Goal: Information Seeking & Learning: Learn about a topic

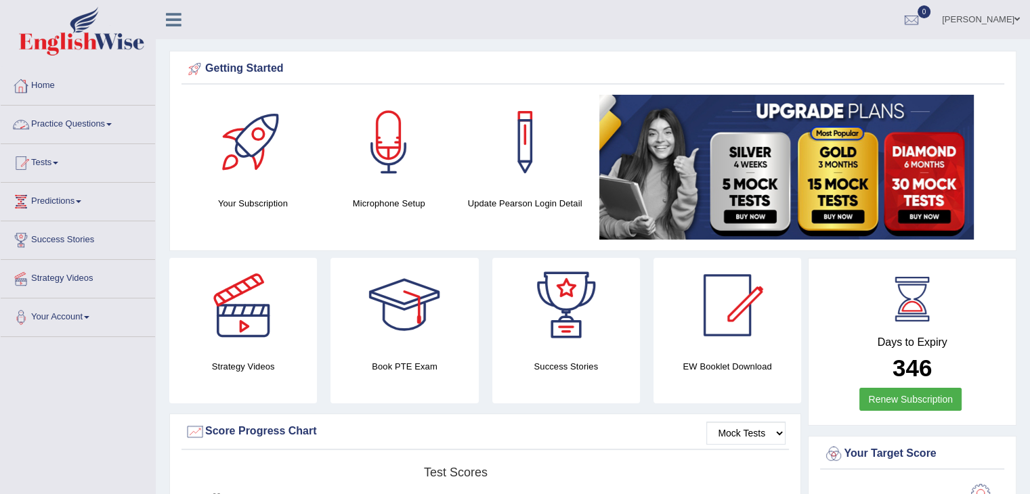
click at [112, 124] on span at bounding box center [108, 124] width 5 height 3
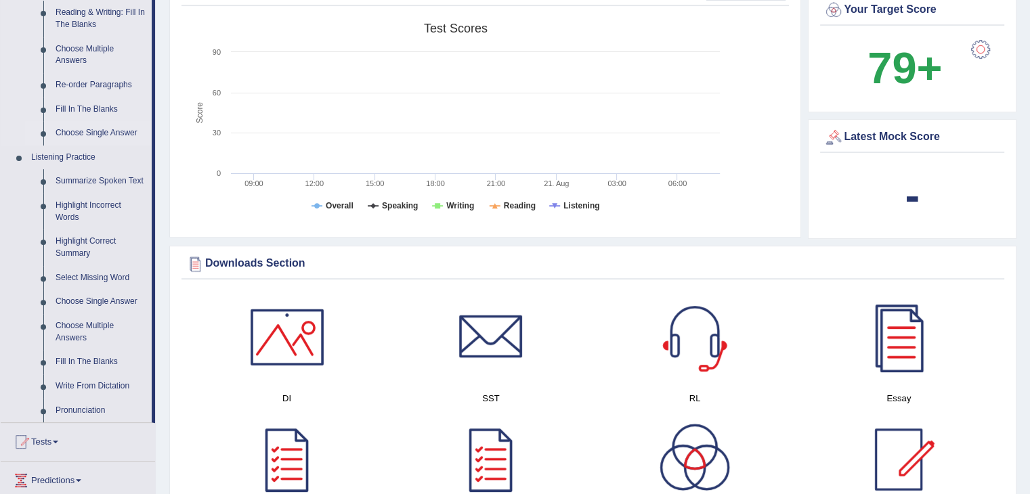
scroll to position [481, 0]
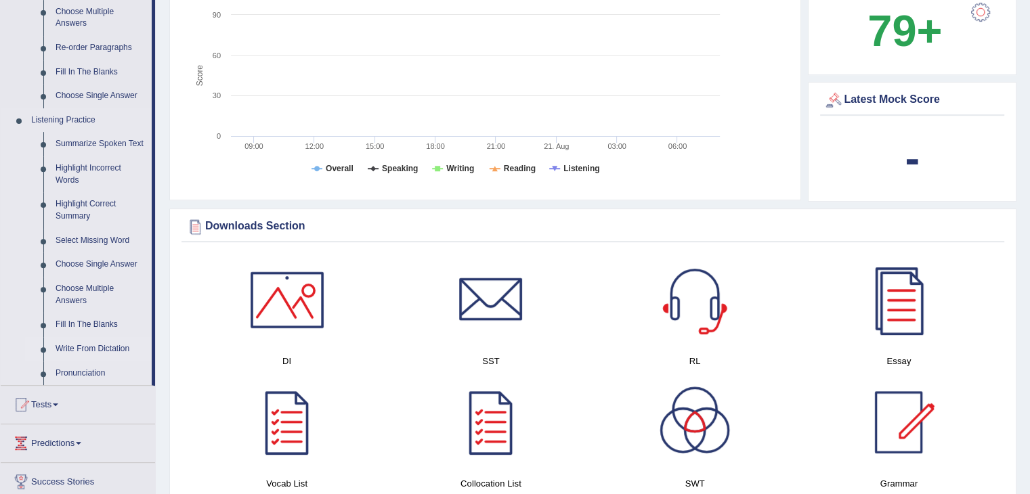
click at [109, 350] on link "Write From Dictation" at bounding box center [100, 349] width 102 height 24
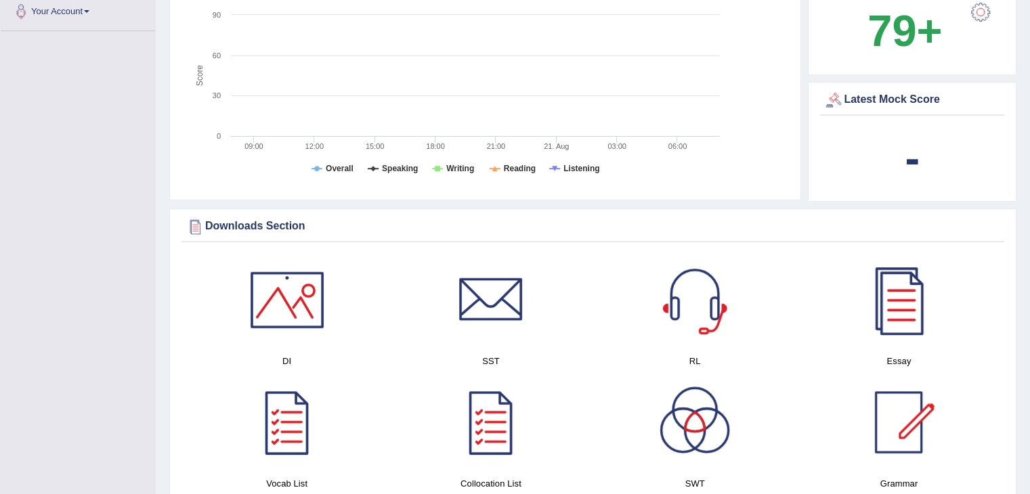
scroll to position [287, 0]
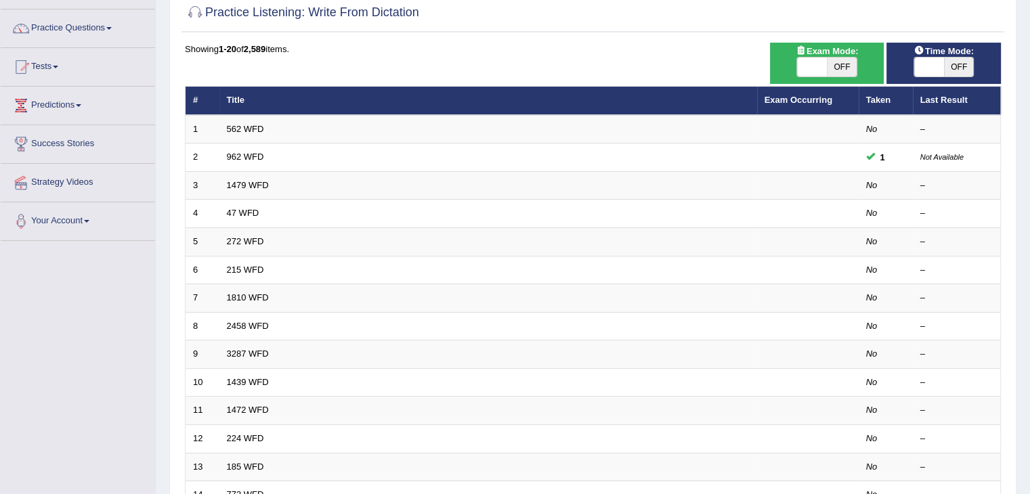
scroll to position [94, 0]
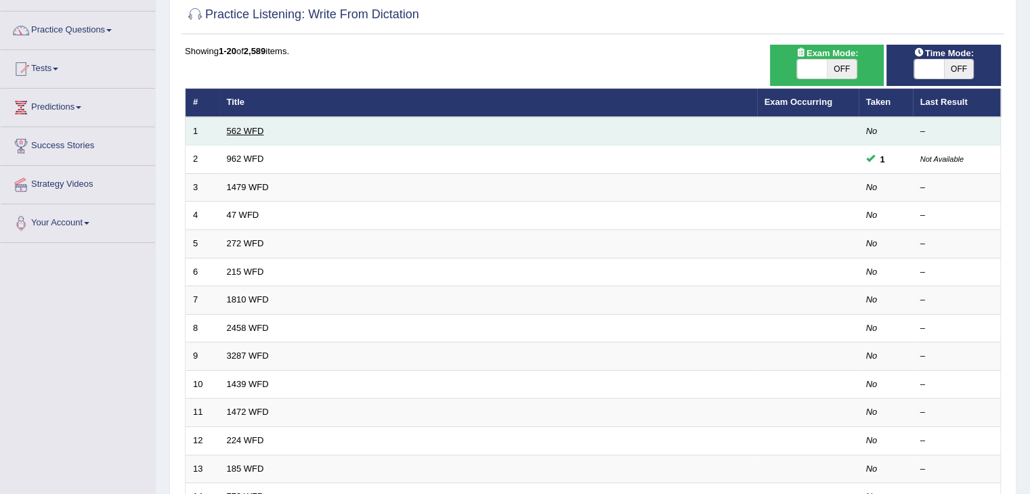
click at [253, 130] on link "562 WFD" at bounding box center [245, 131] width 37 height 10
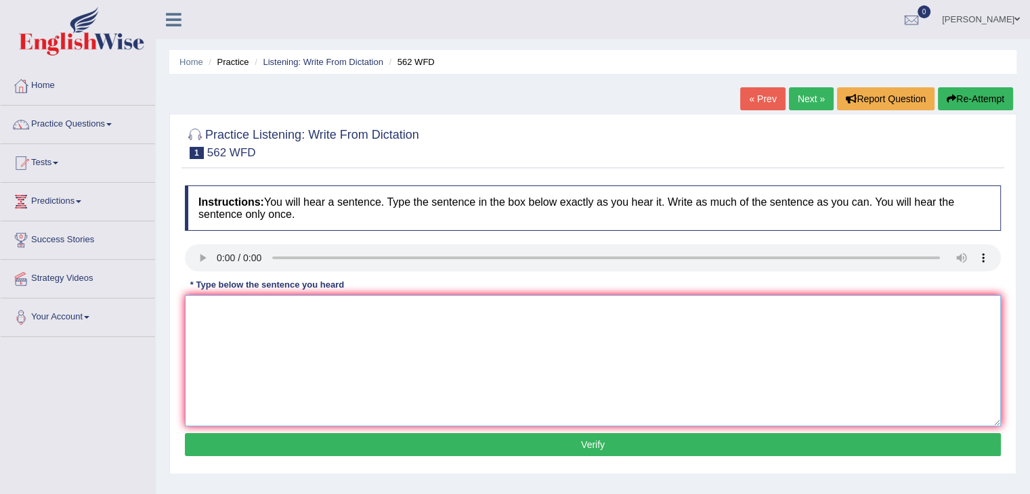
click at [209, 314] on textarea at bounding box center [593, 360] width 816 height 131
type textarea "The gap between the port does not decrease."
click at [669, 450] on button "Verify" at bounding box center [593, 444] width 816 height 23
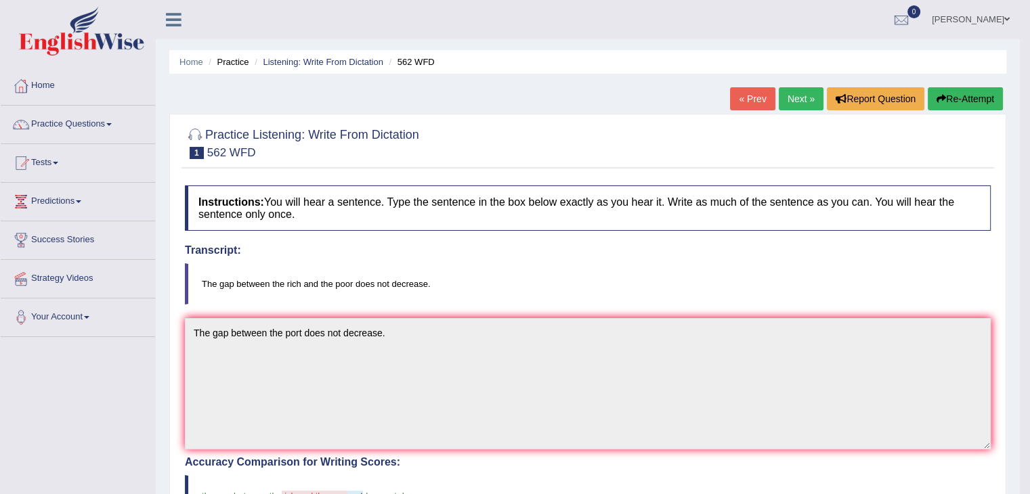
click at [812, 97] on link "Next »" at bounding box center [801, 98] width 45 height 23
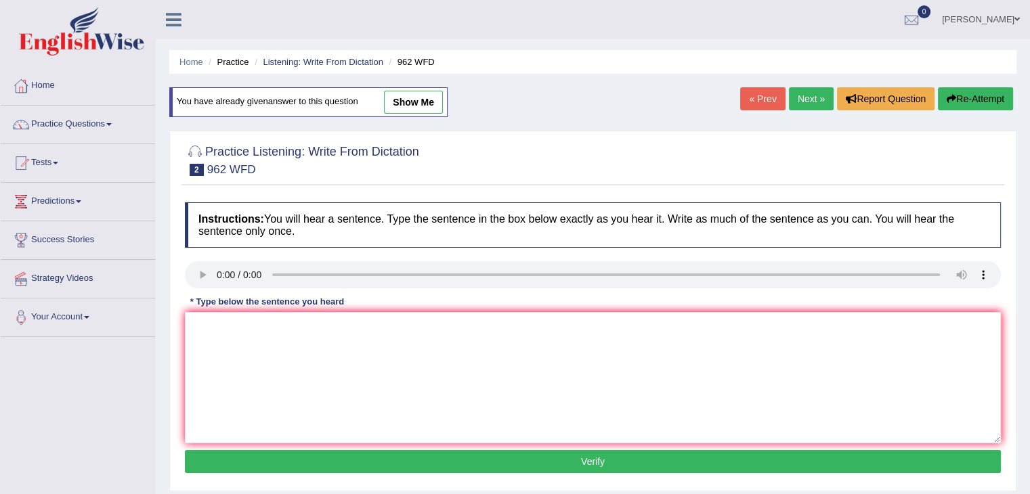
click at [812, 97] on link "Next »" at bounding box center [811, 98] width 45 height 23
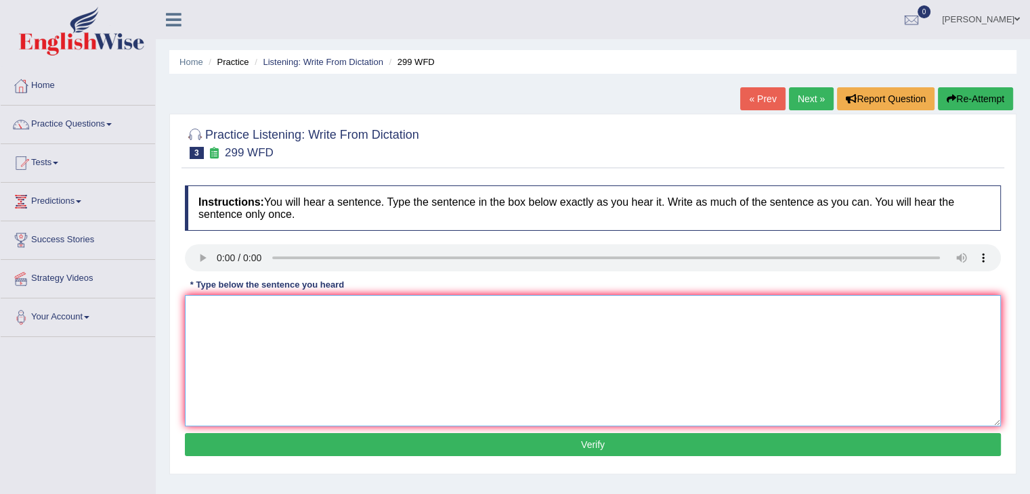
click at [225, 301] on textarea at bounding box center [593, 360] width 816 height 131
click at [370, 308] on textarea "School reprecentatives will be visiting with the classes with" at bounding box center [593, 360] width 816 height 131
click at [420, 303] on textarea "School reprecentatives will be visiting the classes with" at bounding box center [593, 360] width 816 height 131
type textarea "School reprecentatives will be visiting the classes with bording forms."
click at [552, 446] on button "Verify" at bounding box center [593, 444] width 816 height 23
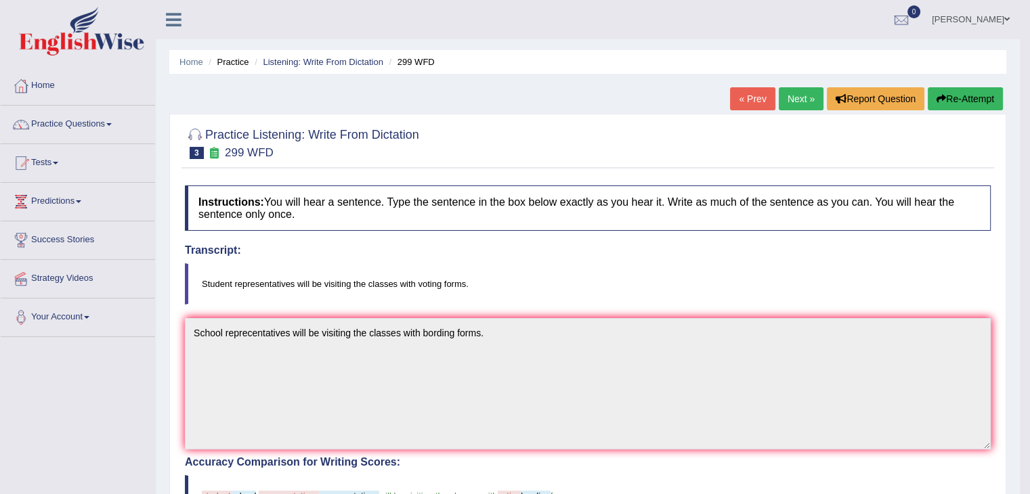
click at [793, 98] on link "Next »" at bounding box center [801, 98] width 45 height 23
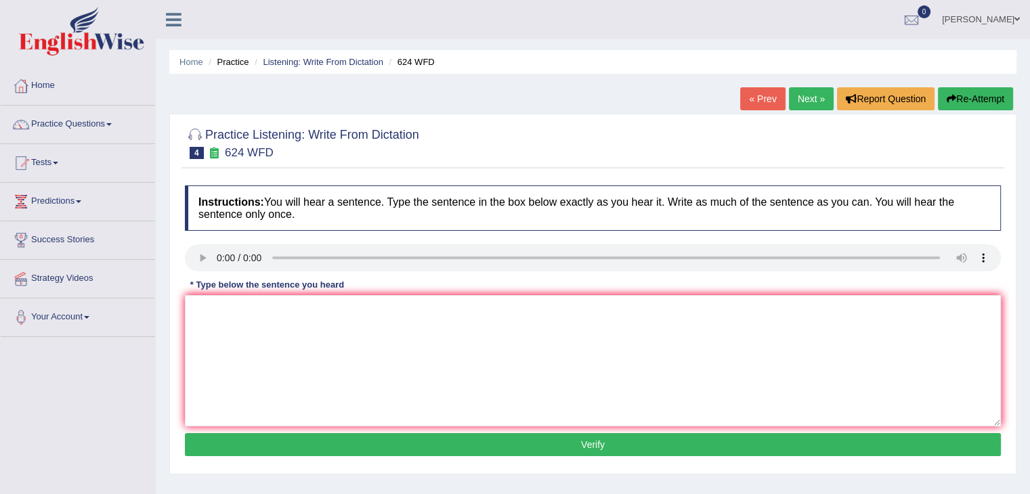
click at [794, 98] on link "Next »" at bounding box center [811, 98] width 45 height 23
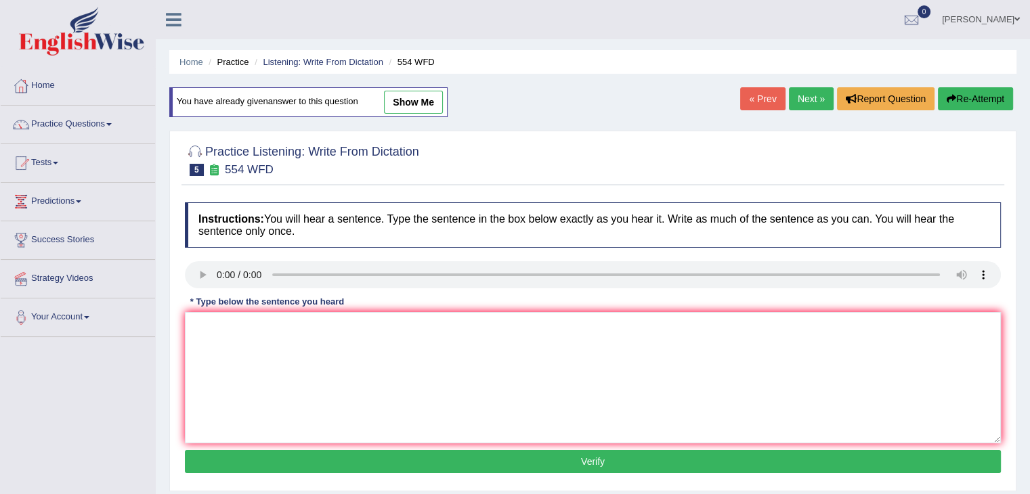
click at [815, 93] on link "Next »" at bounding box center [811, 98] width 45 height 23
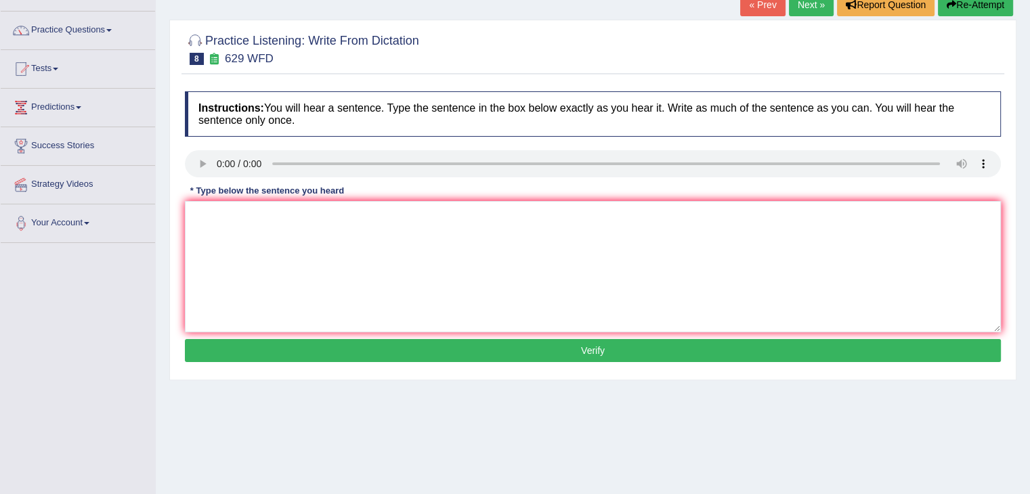
scroll to position [108, 0]
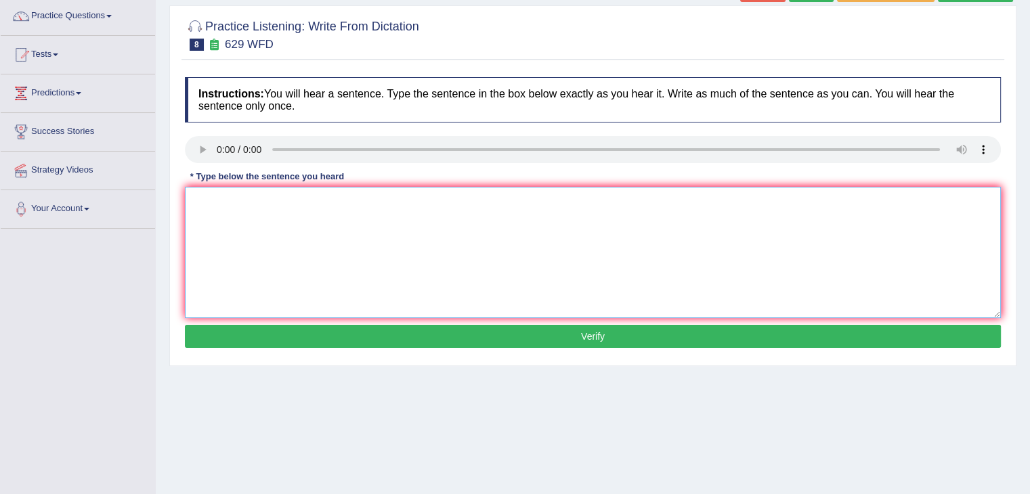
click at [218, 199] on textarea at bounding box center [593, 252] width 816 height 131
type textarea "Please provide the reports to support your idea of this argument"
click at [362, 335] on button "Verify" at bounding box center [593, 336] width 816 height 23
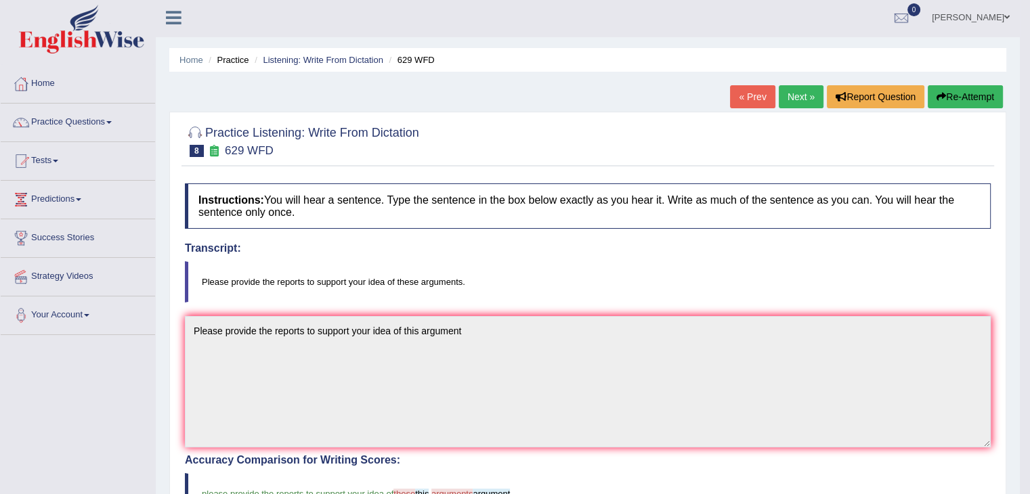
scroll to position [0, 0]
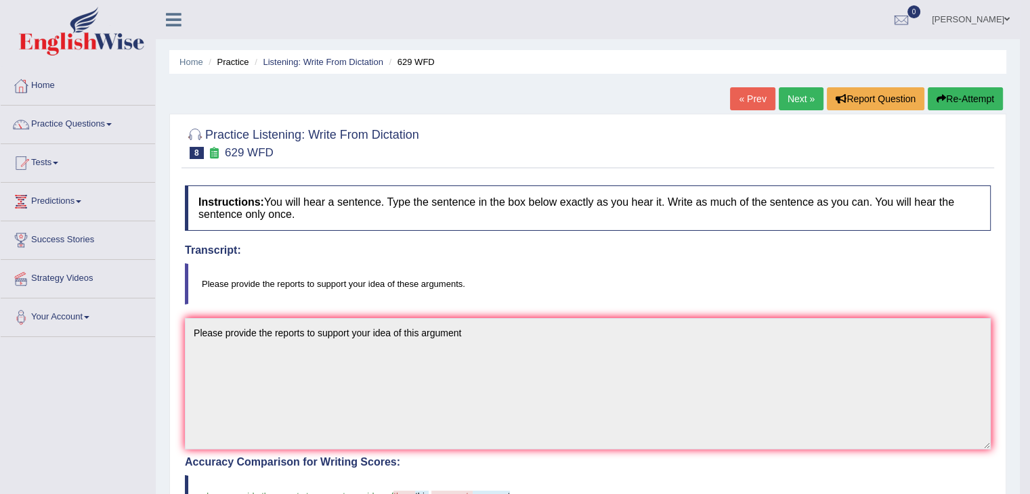
click at [791, 100] on link "Next »" at bounding box center [801, 98] width 45 height 23
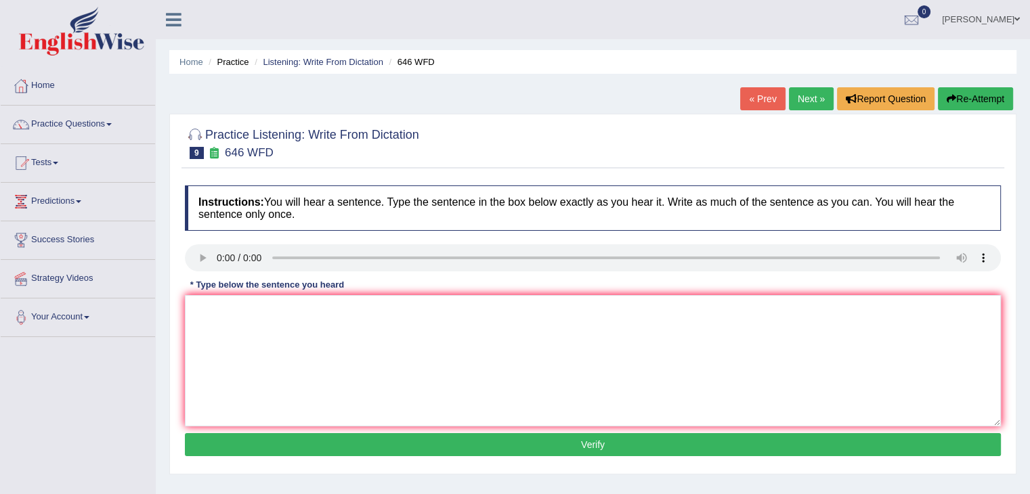
click at [813, 98] on link "Next »" at bounding box center [811, 98] width 45 height 23
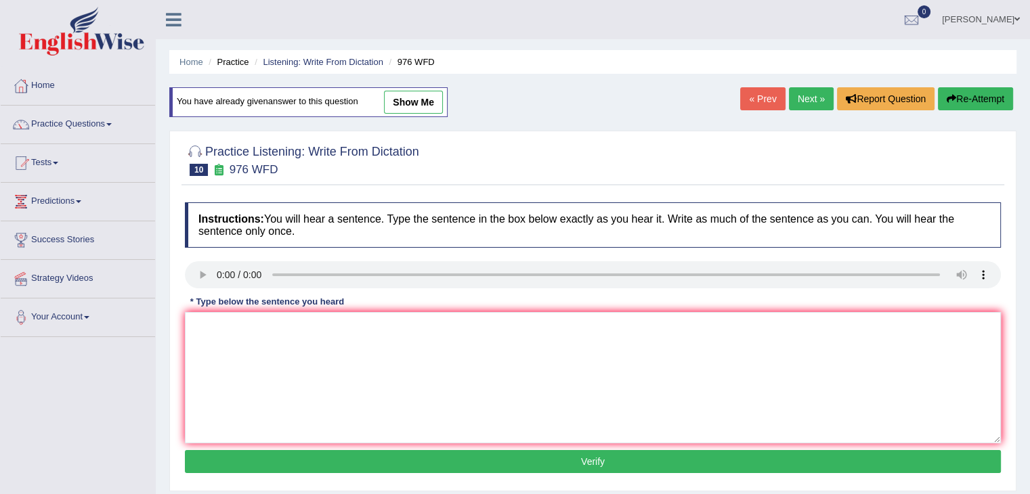
click at [808, 106] on link "Next »" at bounding box center [811, 98] width 45 height 23
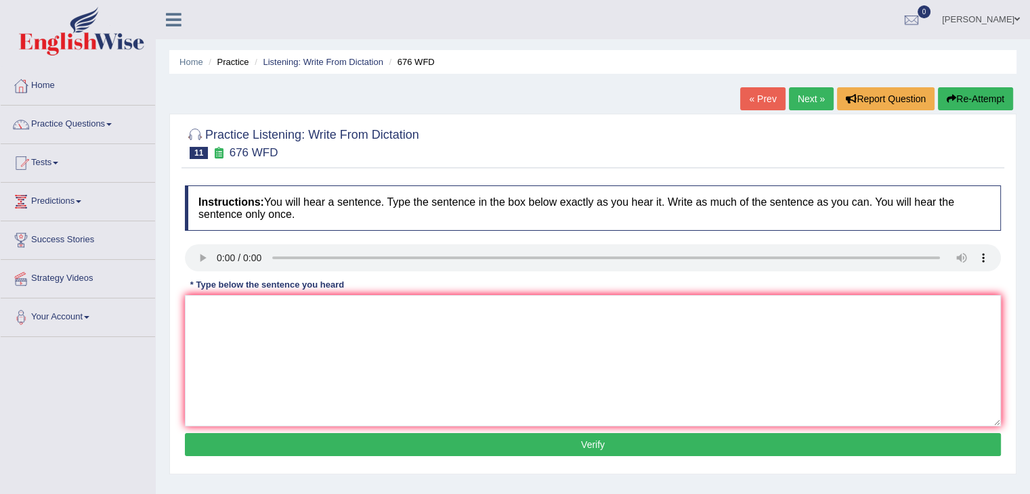
click at [805, 101] on link "Next »" at bounding box center [811, 98] width 45 height 23
click at [219, 306] on textarea at bounding box center [593, 360] width 816 height 131
type textarea "Some people argue that education is not that important."
click at [400, 442] on button "Verify" at bounding box center [593, 444] width 816 height 23
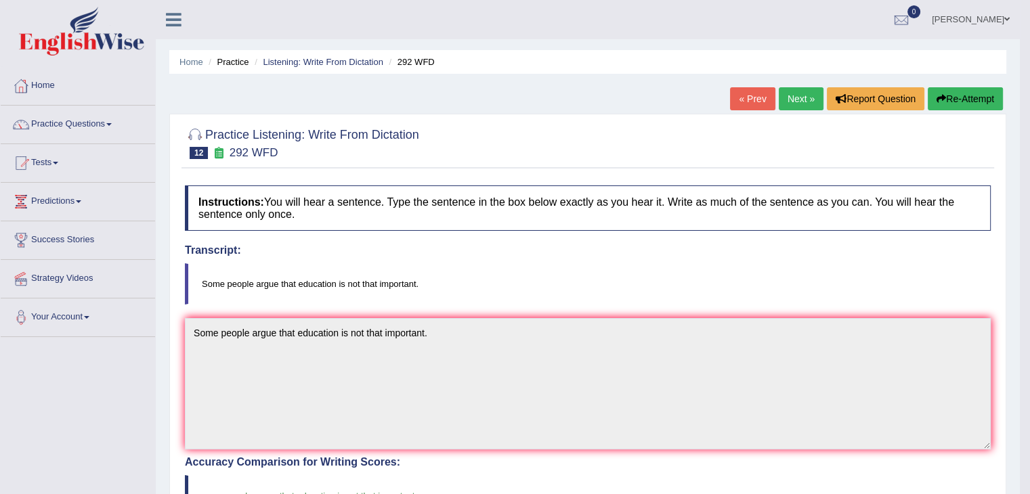
click at [789, 98] on link "Next »" at bounding box center [801, 98] width 45 height 23
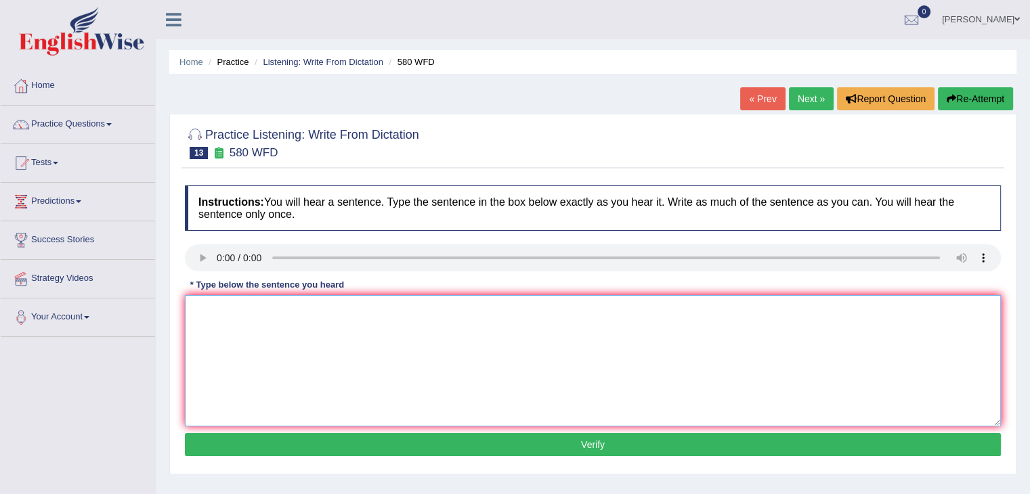
click at [218, 303] on textarea at bounding box center [593, 360] width 816 height 131
click at [217, 303] on textarea at bounding box center [593, 360] width 816 height 131
type textarea "You can your laptops in lecture."
click at [315, 447] on button "Verify" at bounding box center [593, 444] width 816 height 23
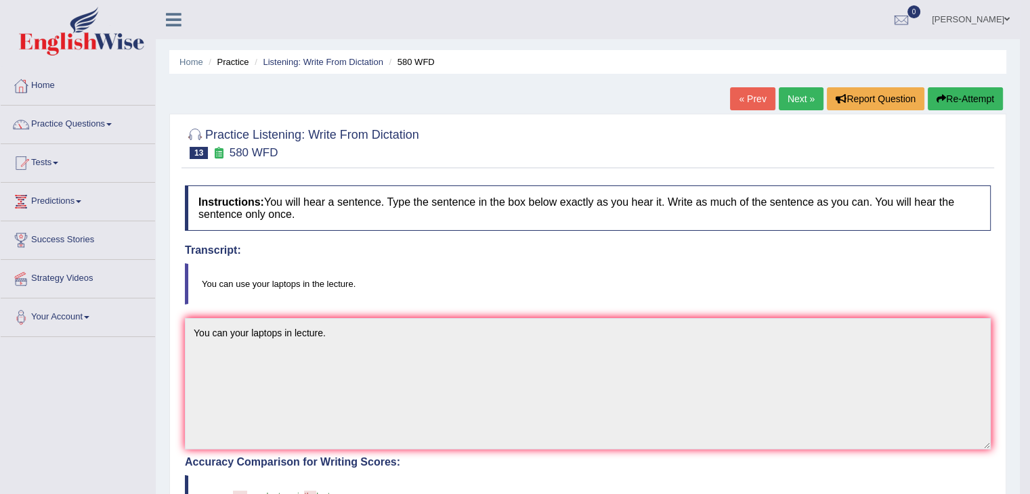
click at [802, 93] on link "Next »" at bounding box center [801, 98] width 45 height 23
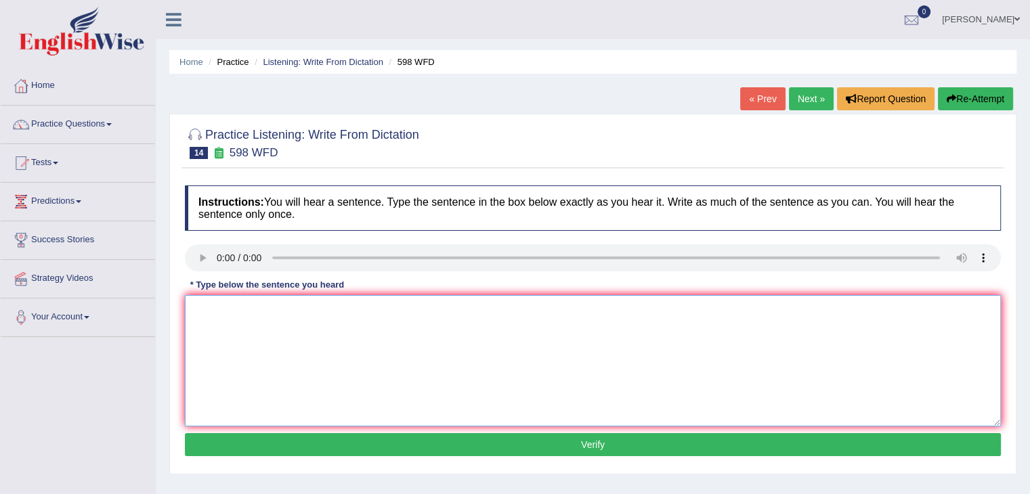
click at [226, 303] on textarea at bounding box center [593, 360] width 816 height 131
type textarea "c"
type textarea "Check the website if you are looking for a discounted textbook."
click at [314, 448] on button "Verify" at bounding box center [593, 444] width 816 height 23
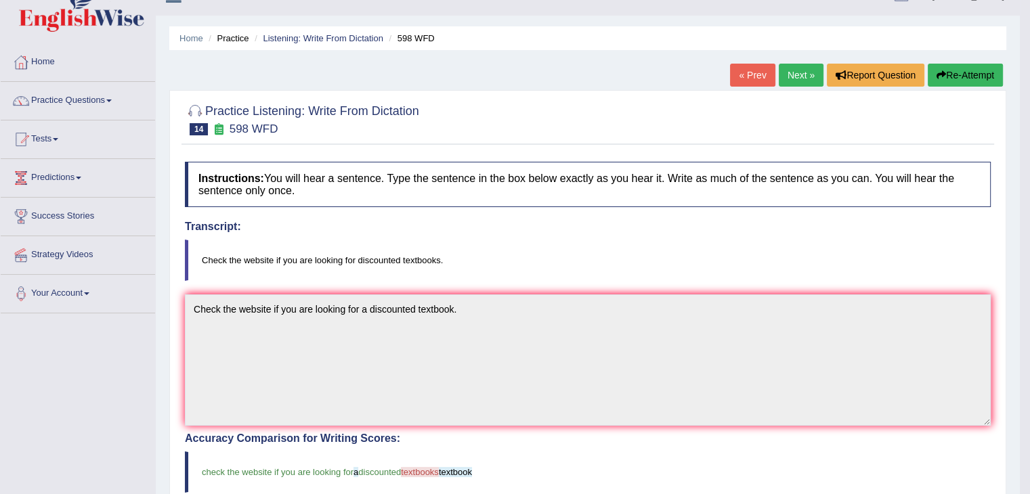
scroll to position [22, 0]
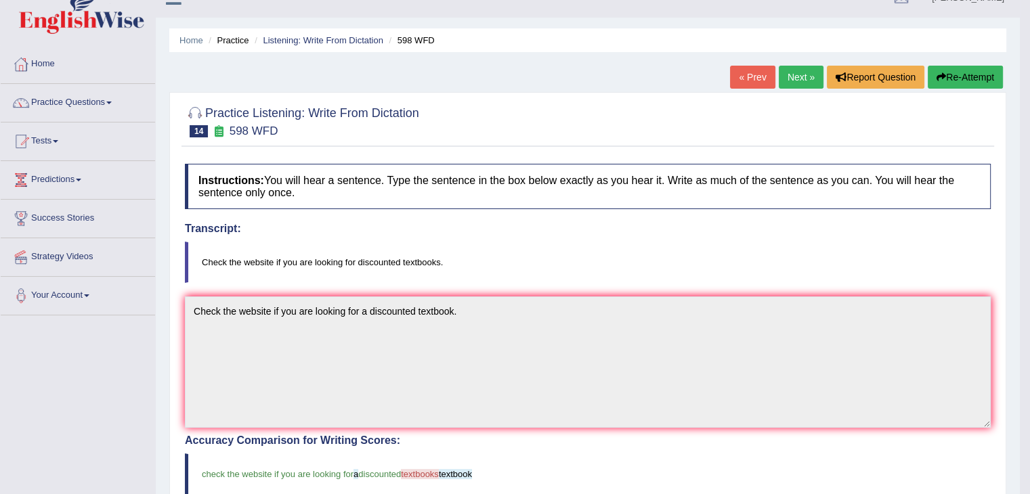
click at [793, 86] on link "Next »" at bounding box center [801, 77] width 45 height 23
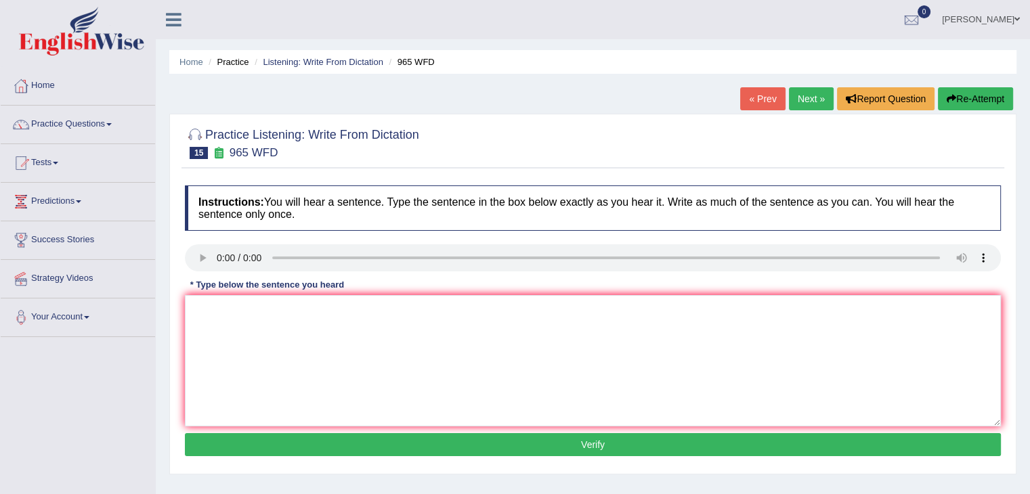
click at [807, 101] on link "Next »" at bounding box center [811, 98] width 45 height 23
click at [808, 104] on link "Next »" at bounding box center [811, 98] width 45 height 23
click at [798, 98] on link "Next »" at bounding box center [811, 98] width 45 height 23
click at [103, 90] on link "Home" at bounding box center [78, 84] width 154 height 34
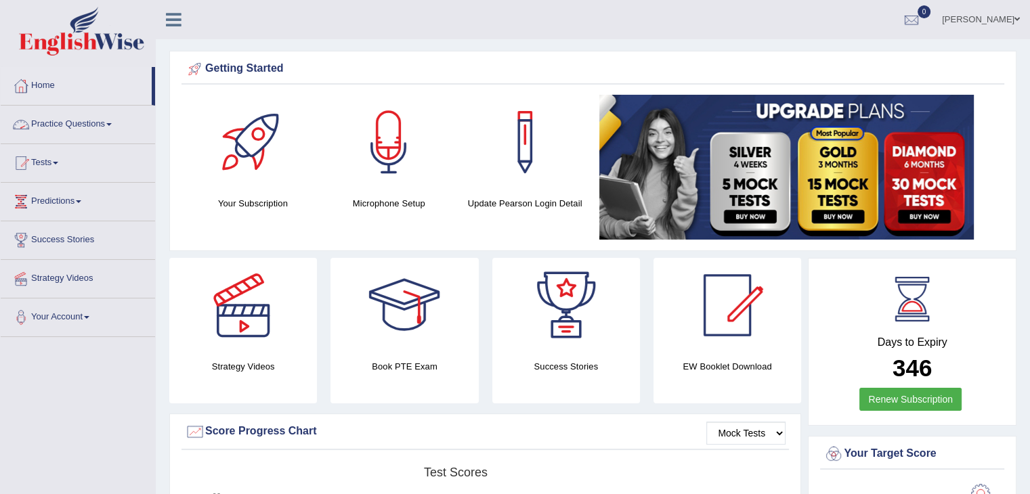
click at [108, 125] on link "Practice Questions" at bounding box center [78, 123] width 154 height 34
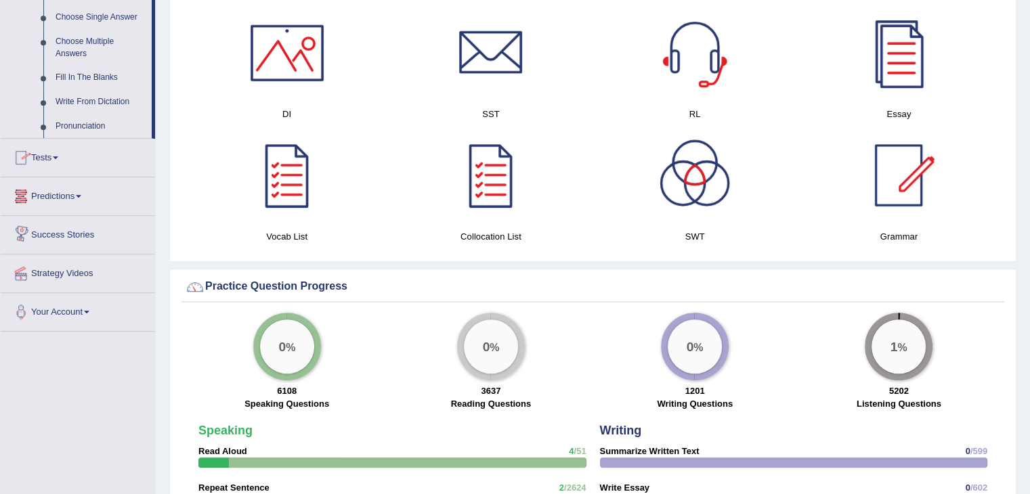
scroll to position [417, 0]
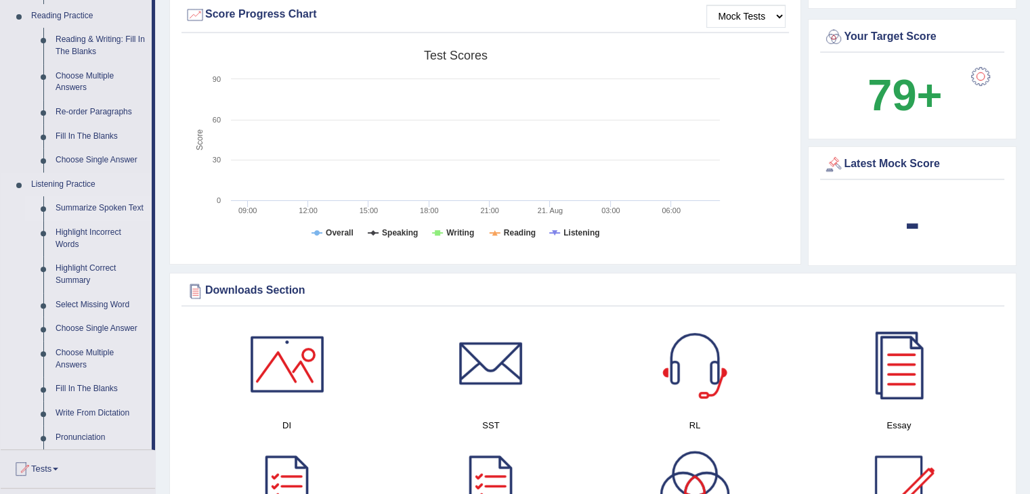
click at [112, 207] on link "Summarize Spoken Text" at bounding box center [100, 208] width 102 height 24
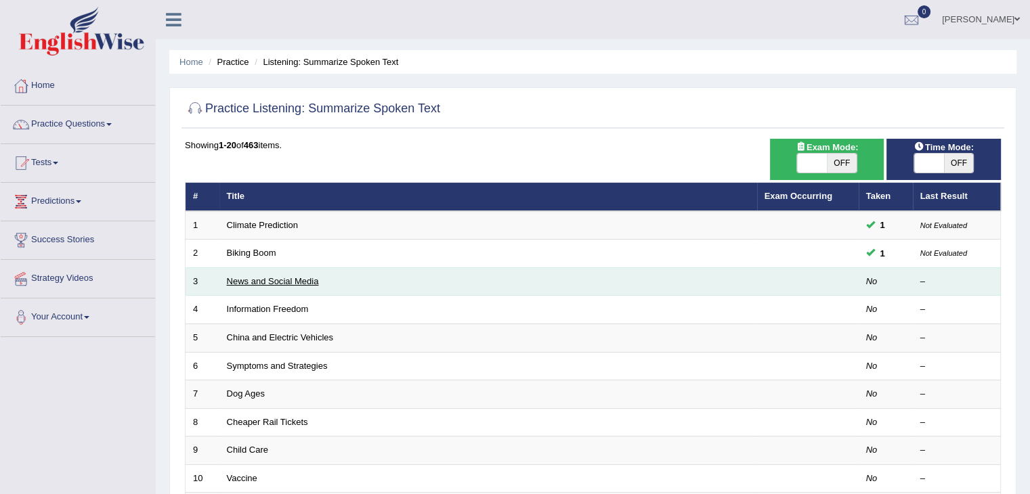
click at [301, 281] on link "News and Social Media" at bounding box center [273, 281] width 92 height 10
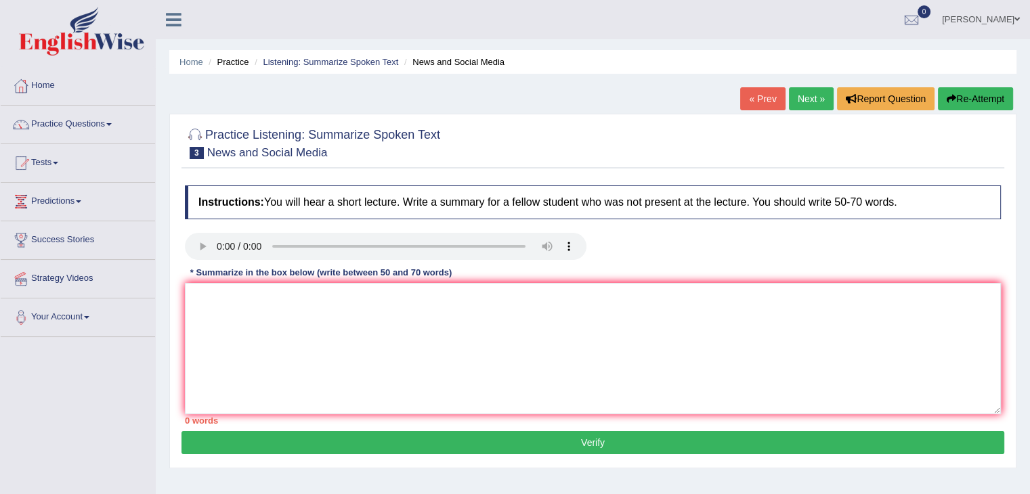
click at [807, 97] on link "Next »" at bounding box center [811, 98] width 45 height 23
click at [796, 93] on link "Next »" at bounding box center [811, 98] width 45 height 23
click at [108, 127] on link "Practice Questions" at bounding box center [78, 123] width 154 height 34
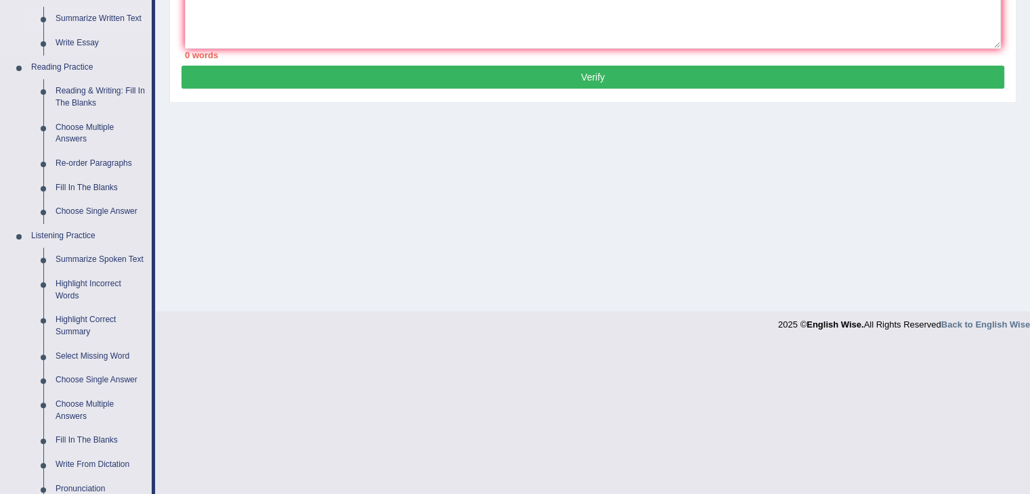
scroll to position [368, 0]
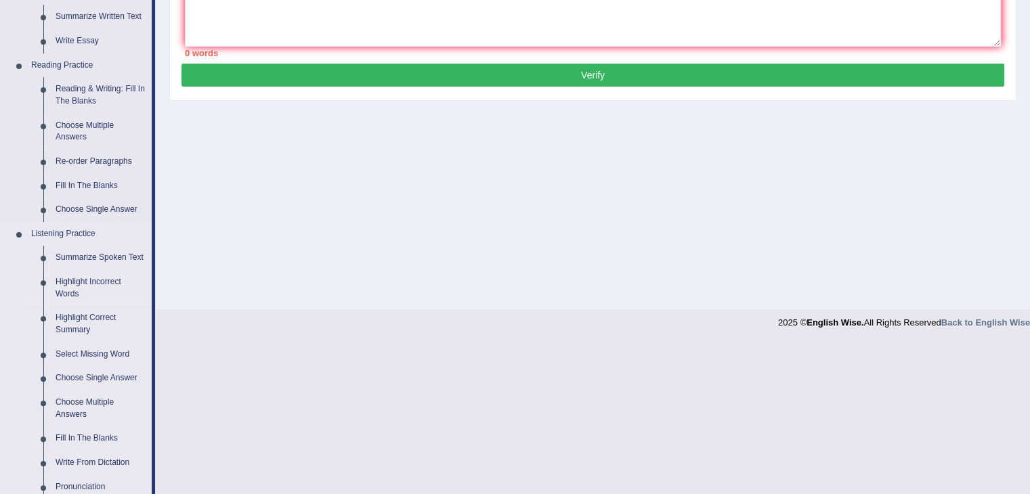
click at [83, 285] on link "Highlight Incorrect Words" at bounding box center [100, 288] width 102 height 36
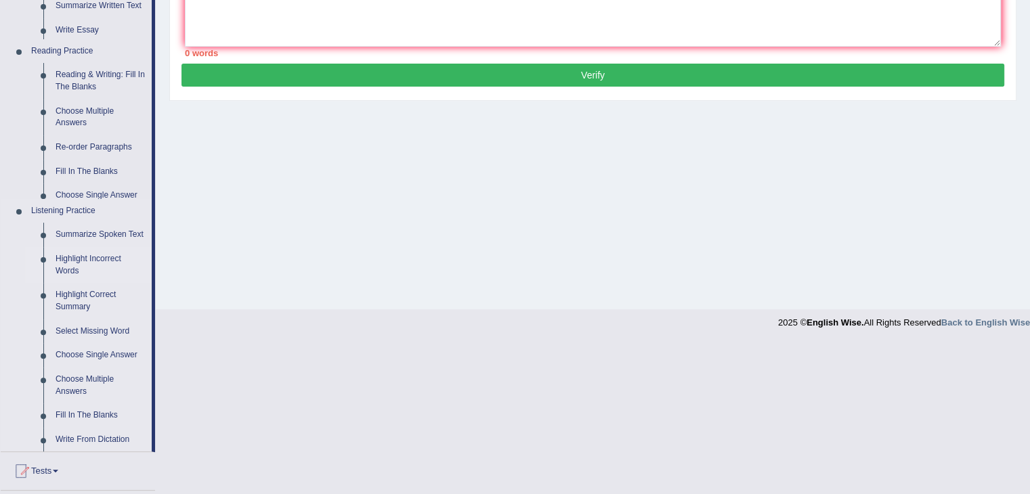
scroll to position [261, 0]
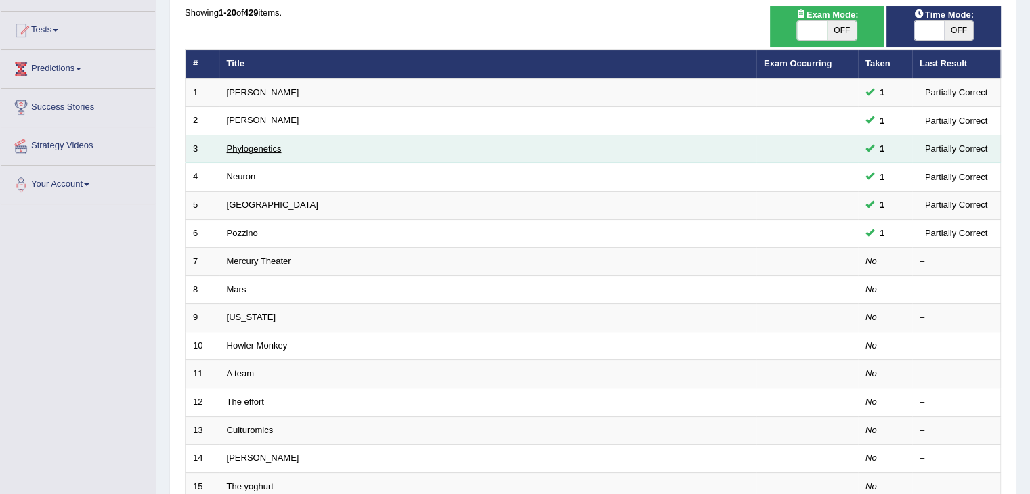
scroll to position [135, 0]
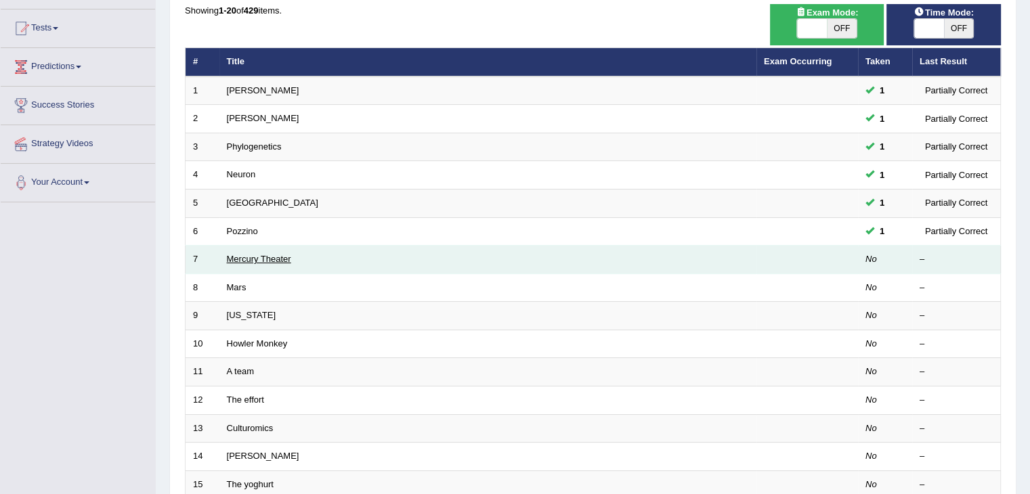
click at [251, 257] on link "Mercury Theater" at bounding box center [259, 259] width 64 height 10
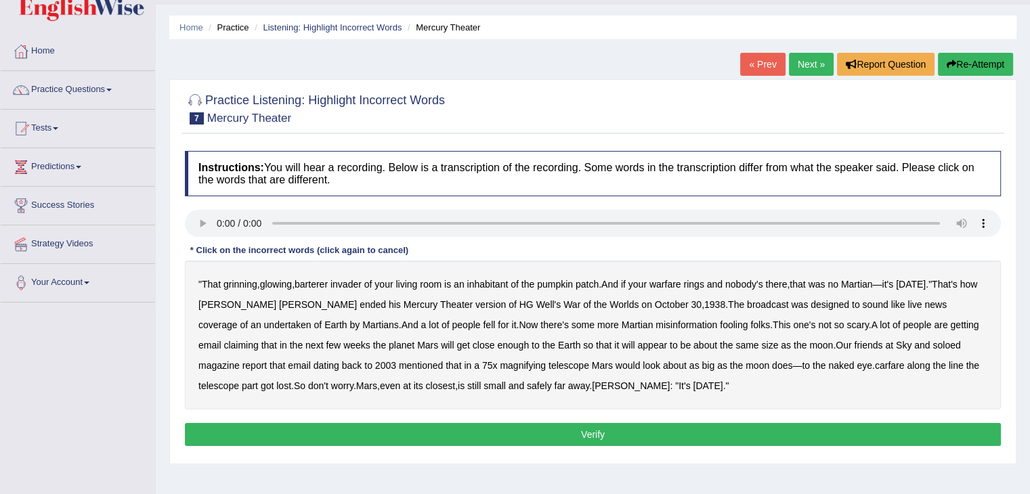
scroll to position [37, 0]
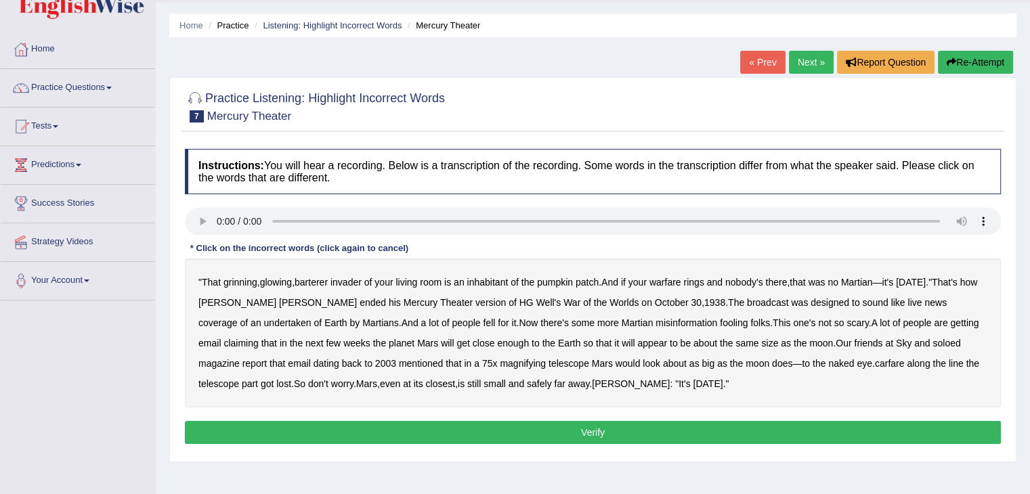
click at [312, 318] on b "undertaken" at bounding box center [287, 323] width 47 height 11
click at [933, 342] on b "soloed" at bounding box center [947, 343] width 28 height 11
click at [875, 364] on b "carfare" at bounding box center [890, 363] width 30 height 11
click at [316, 282] on b "barterer" at bounding box center [311, 282] width 33 height 11
click at [326, 278] on b "barterer" at bounding box center [311, 282] width 33 height 11
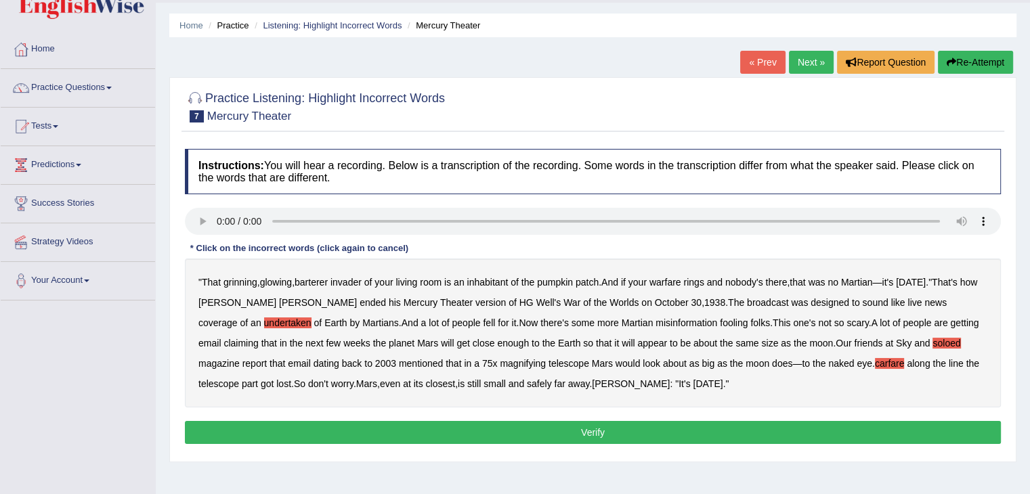
click at [523, 426] on button "Verify" at bounding box center [593, 432] width 816 height 23
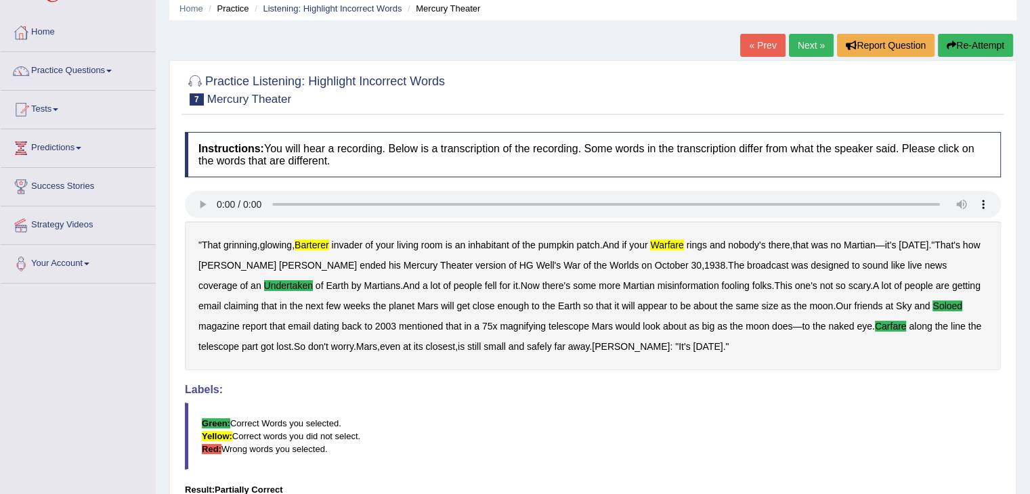
scroll to position [0, 0]
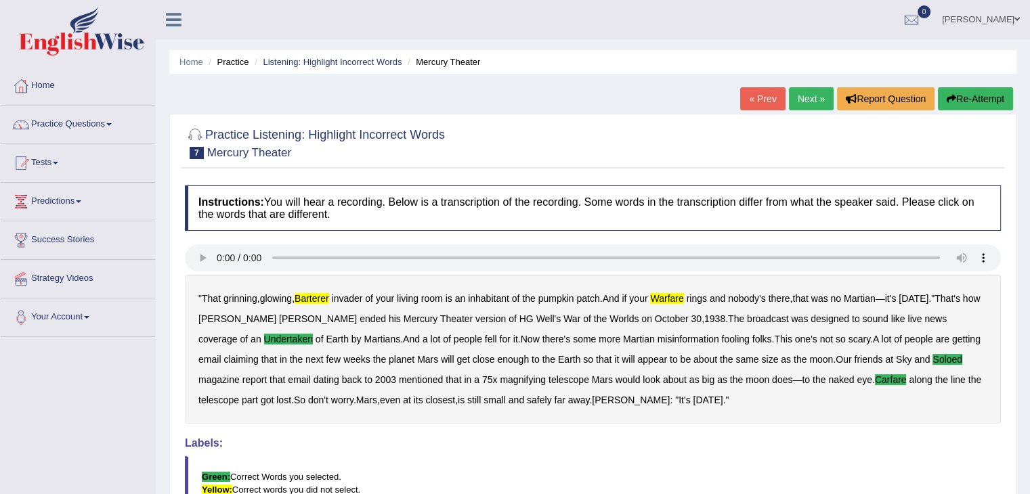
click at [805, 99] on link "Next »" at bounding box center [811, 98] width 45 height 23
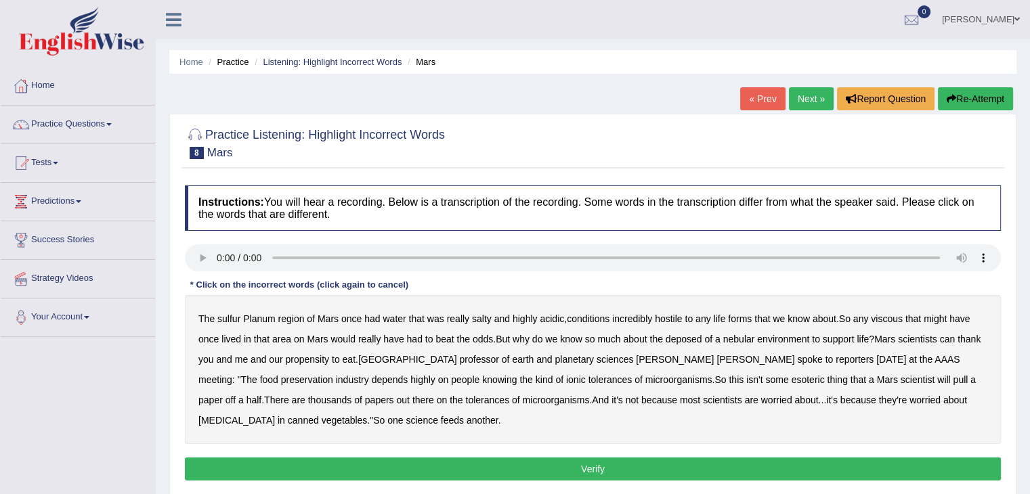
drag, startPoint x: 218, startPoint y: 314, endPoint x: 226, endPoint y: 321, distance: 10.6
click at [226, 321] on b "sulfur" at bounding box center [228, 319] width 23 height 11
click at [889, 316] on b "viscous" at bounding box center [887, 319] width 32 height 11
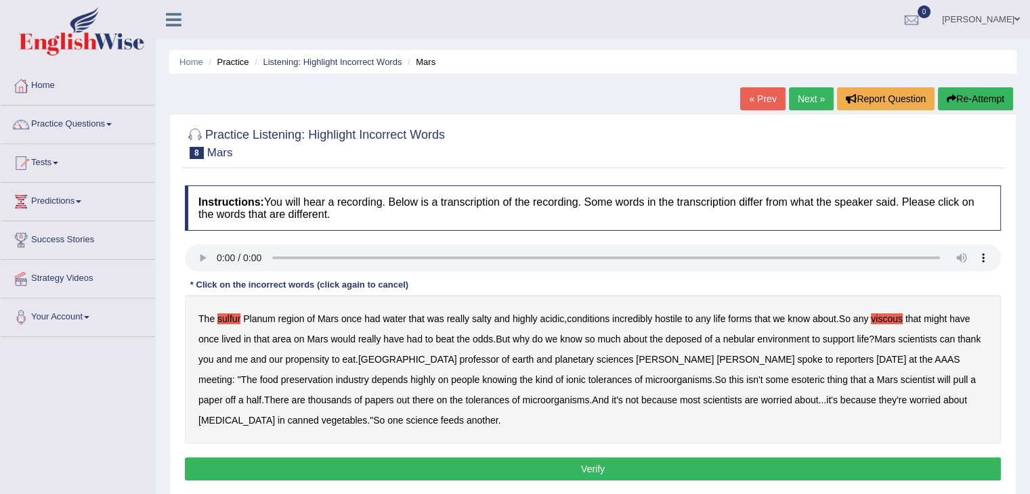
click at [685, 338] on b "deposed" at bounding box center [684, 339] width 37 height 11
click at [368, 415] on b "vegetables" at bounding box center [345, 420] width 46 height 11
click at [905, 462] on button "Verify" at bounding box center [593, 469] width 816 height 23
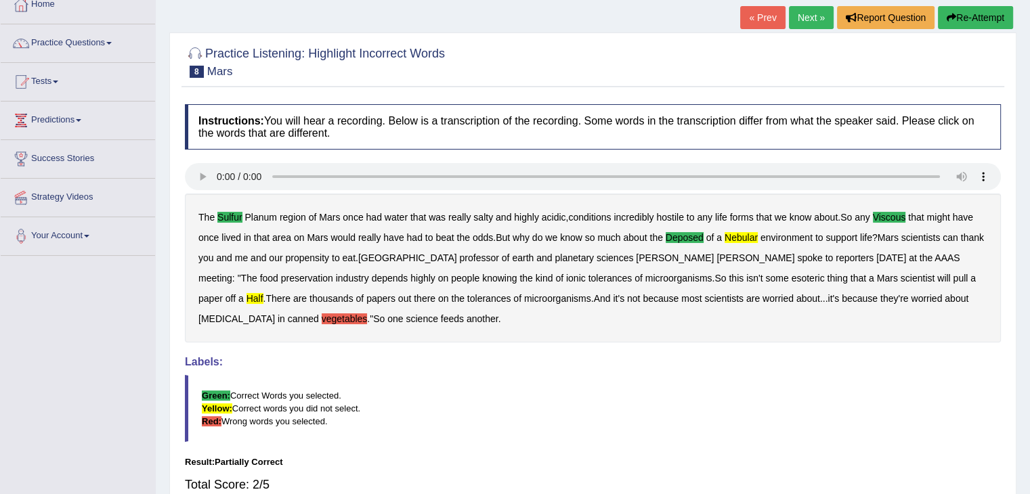
scroll to position [33, 0]
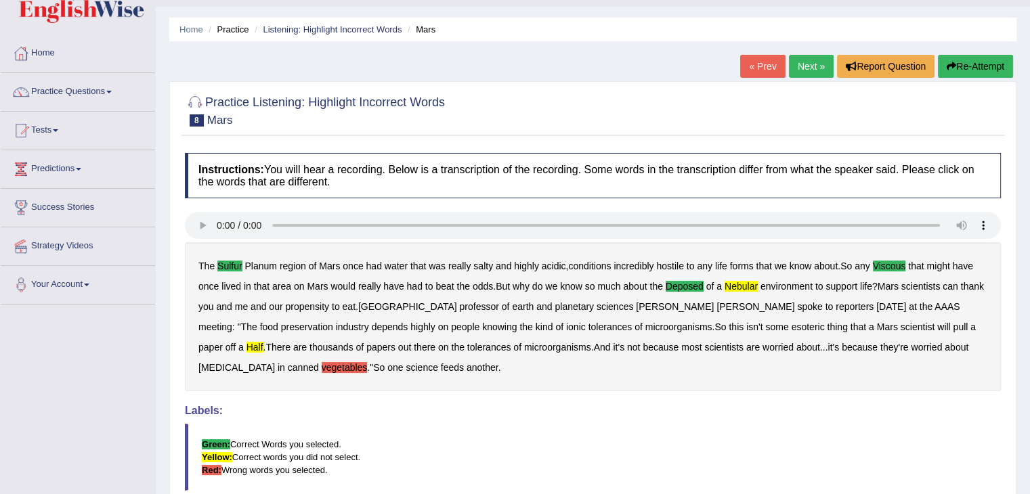
click at [824, 62] on link "Next »" at bounding box center [811, 66] width 45 height 23
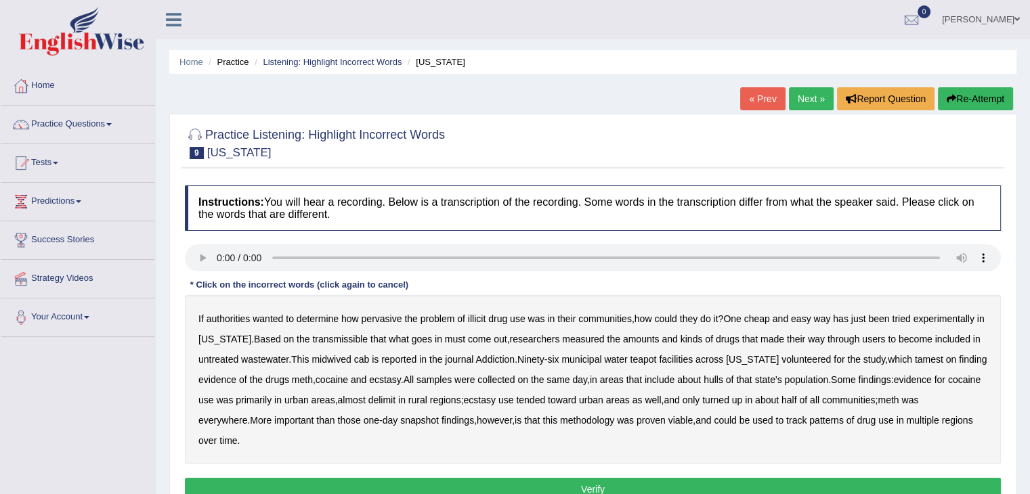
click at [329, 337] on b "transmissible" at bounding box center [340, 339] width 56 height 11
click at [918, 361] on b "tamest" at bounding box center [929, 359] width 28 height 11
click at [395, 399] on b "delimit" at bounding box center [381, 400] width 27 height 11
click at [427, 400] on b "rural" at bounding box center [417, 400] width 19 height 11
click at [343, 360] on b "midwived" at bounding box center [331, 359] width 39 height 11
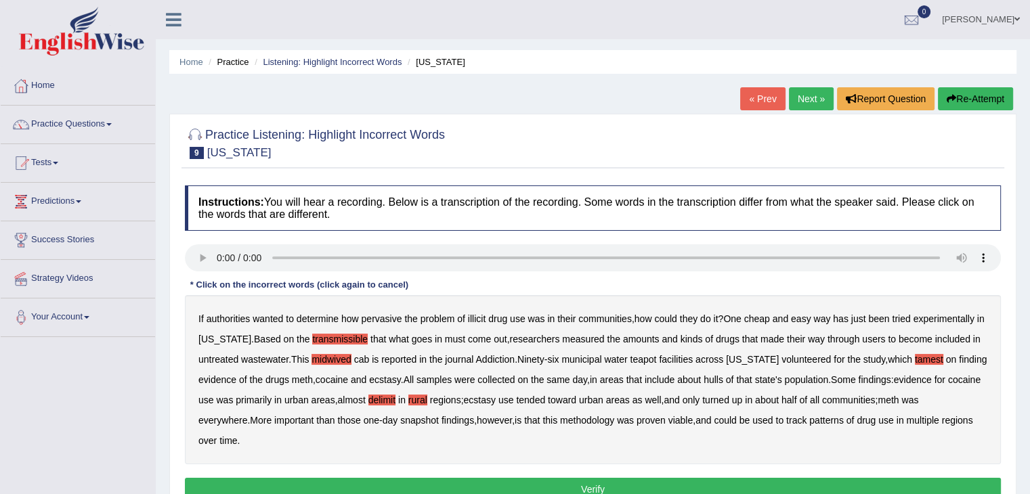
click at [427, 397] on b "rural" at bounding box center [417, 400] width 19 height 11
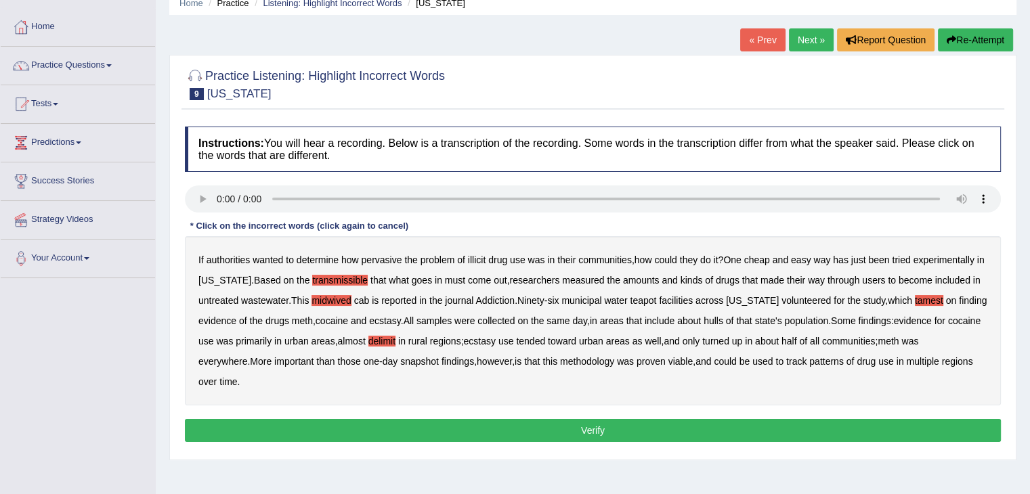
scroll to position [60, 0]
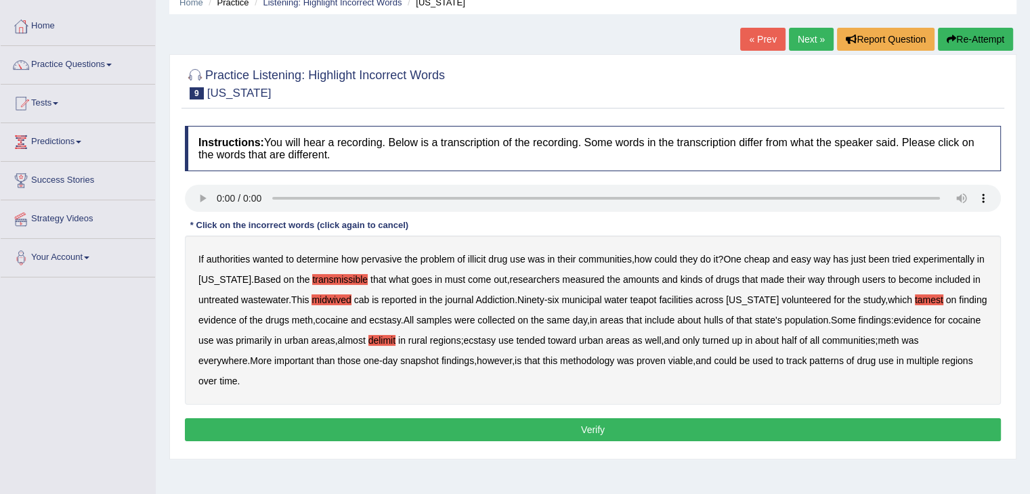
click at [480, 423] on button "Verify" at bounding box center [593, 430] width 816 height 23
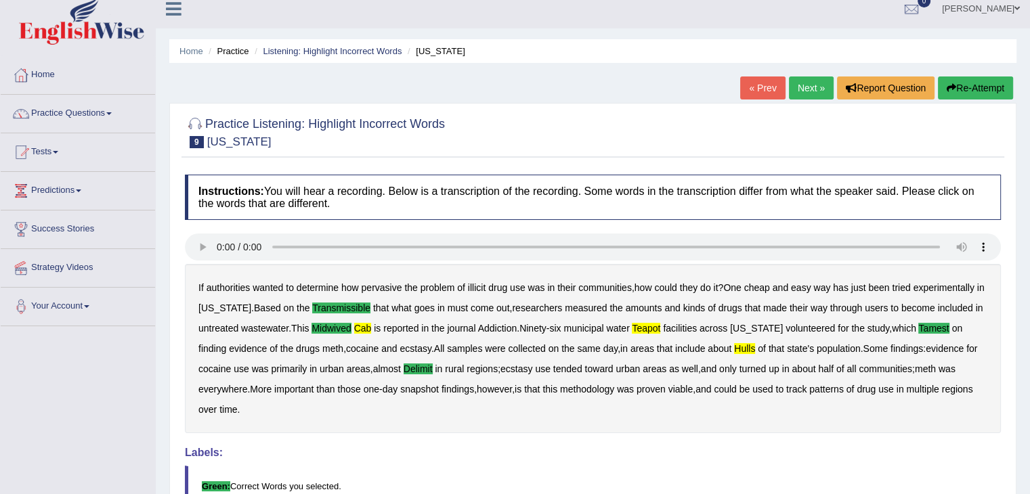
scroll to position [0, 0]
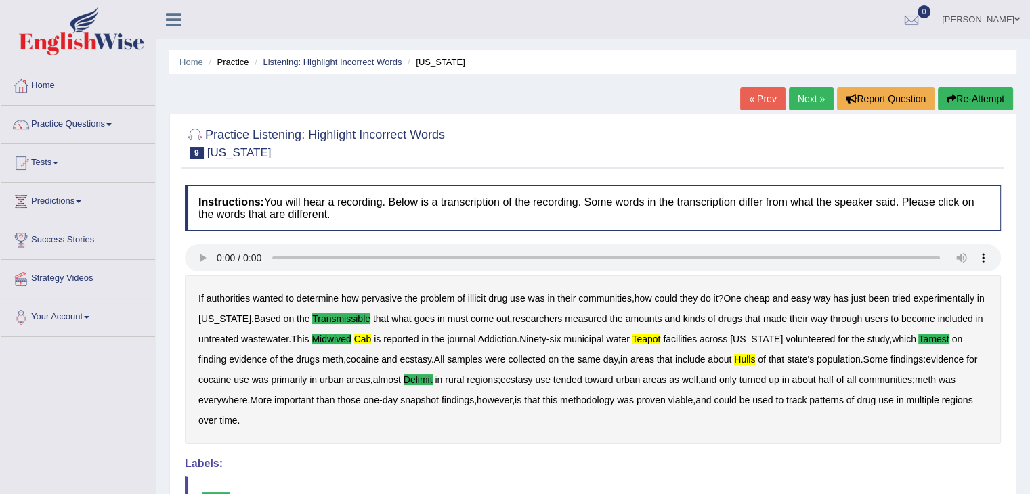
click at [811, 105] on link "Next »" at bounding box center [811, 98] width 45 height 23
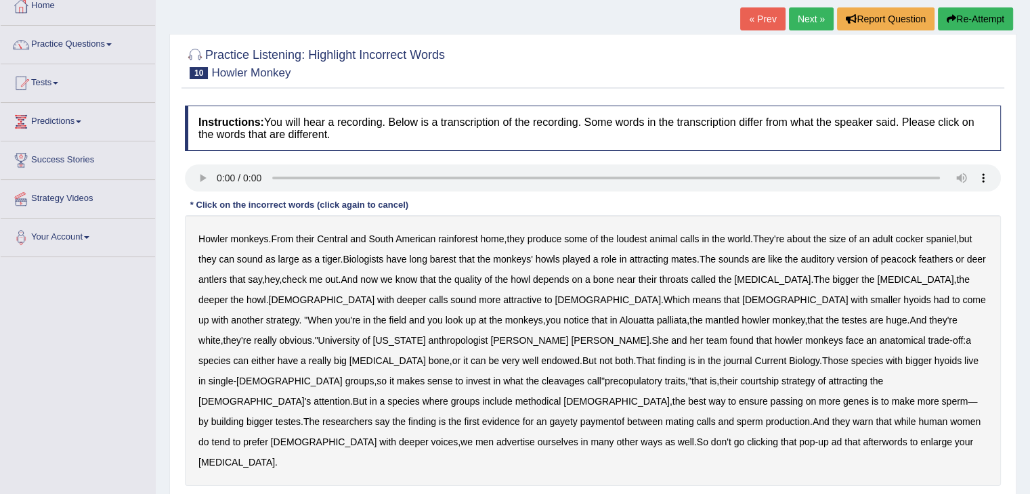
scroll to position [81, 0]
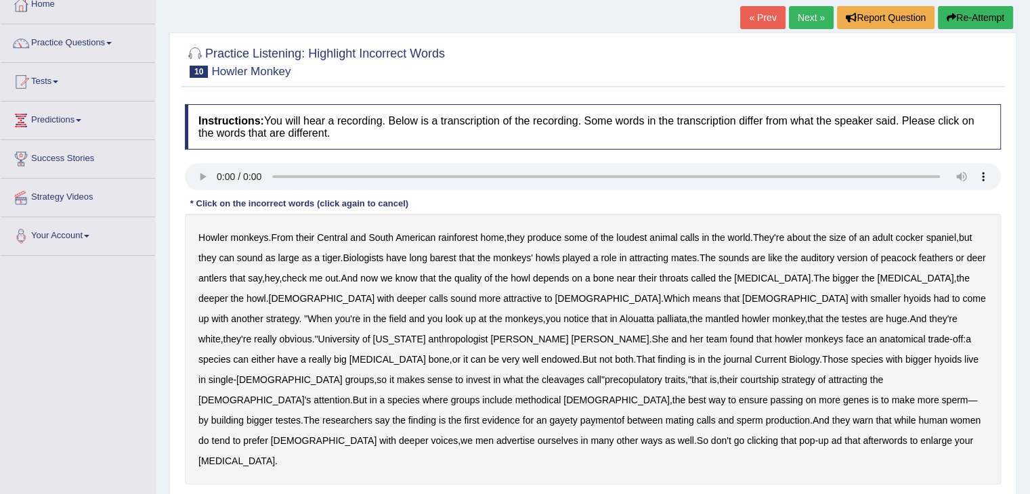
click at [584, 374] on b "cleavages" at bounding box center [563, 379] width 43 height 11
click at [561, 395] on b "methodical" at bounding box center [538, 400] width 46 height 11
click at [414, 287] on div "Howler monkeys . From their Central and South American rainforest home , they p…" at bounding box center [593, 349] width 816 height 271
click at [747, 435] on b "clicking" at bounding box center [762, 440] width 31 height 11
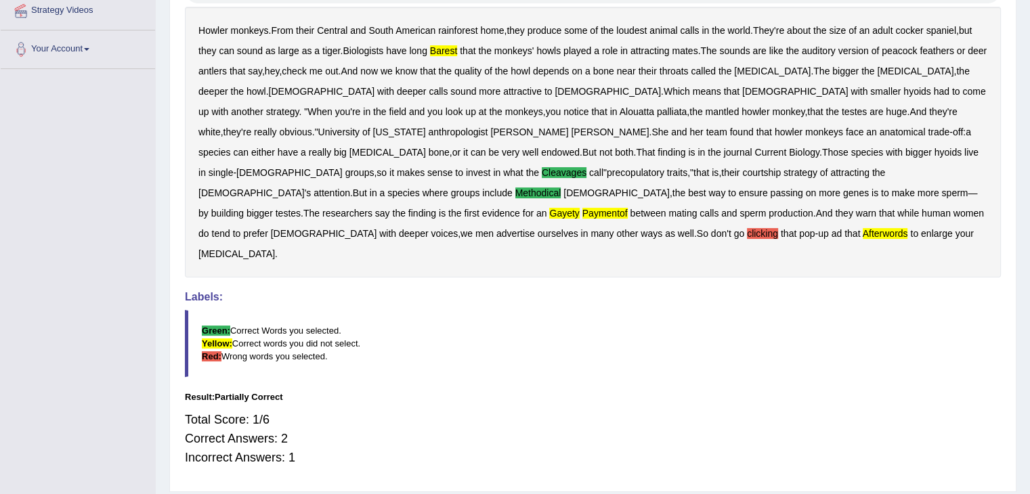
scroll to position [0, 0]
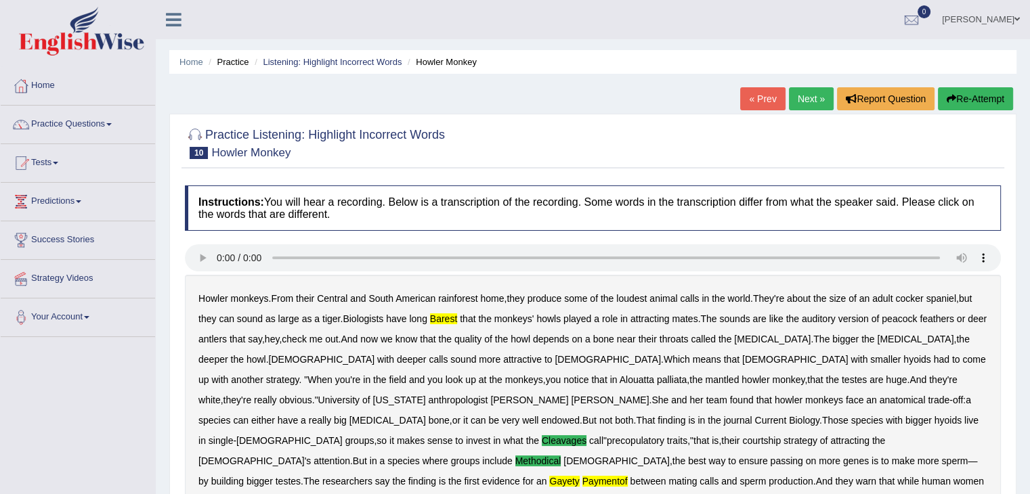
click at [813, 96] on link "Next »" at bounding box center [811, 98] width 45 height 23
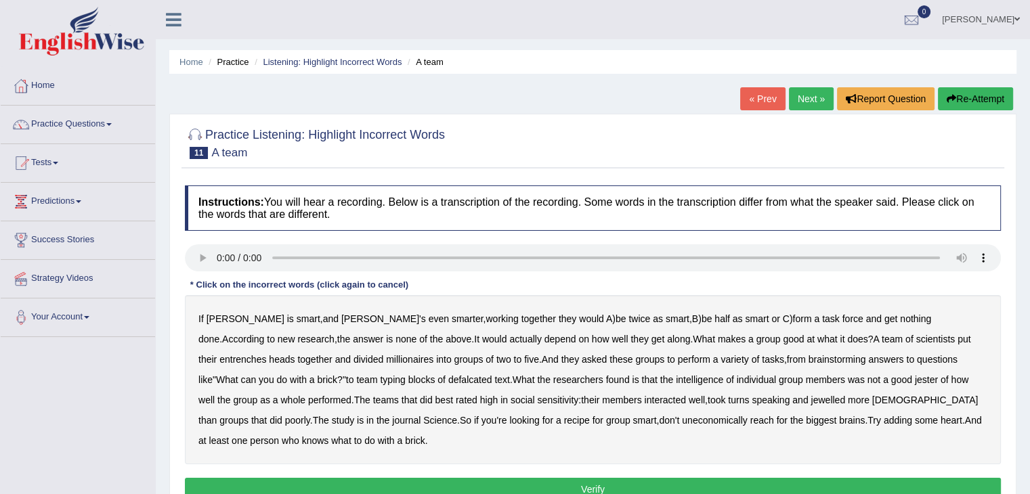
click at [266, 354] on b "entrenches" at bounding box center [242, 359] width 47 height 11
click at [448, 378] on b "defalcated" at bounding box center [470, 379] width 44 height 11
click at [811, 395] on b "jewelled" at bounding box center [828, 400] width 35 height 11
click at [386, 358] on b "millionaires" at bounding box center [409, 359] width 47 height 11
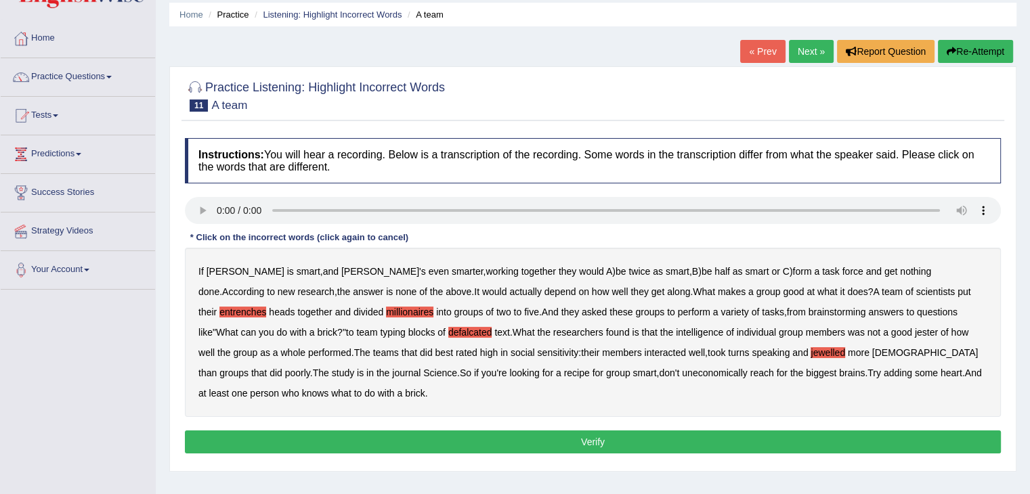
scroll to position [49, 0]
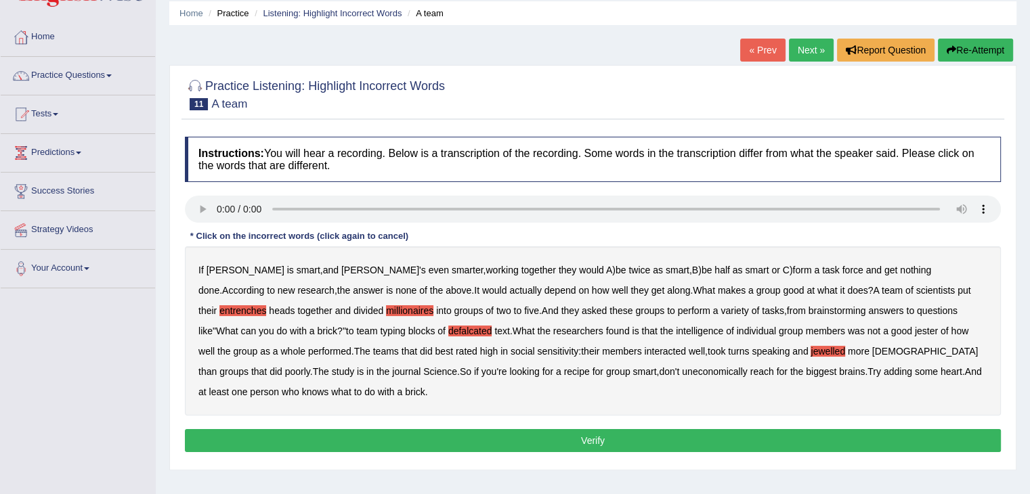
click at [705, 433] on button "Verify" at bounding box center [593, 440] width 816 height 23
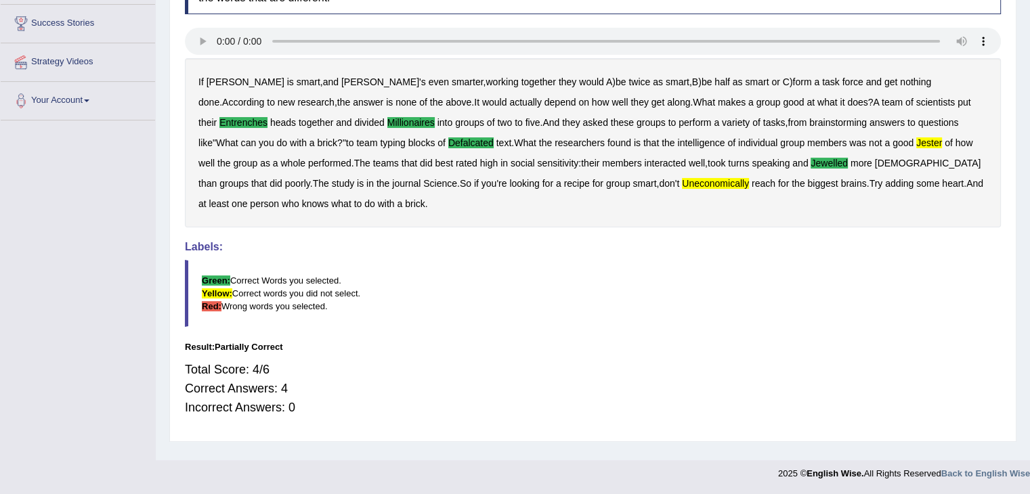
scroll to position [0, 0]
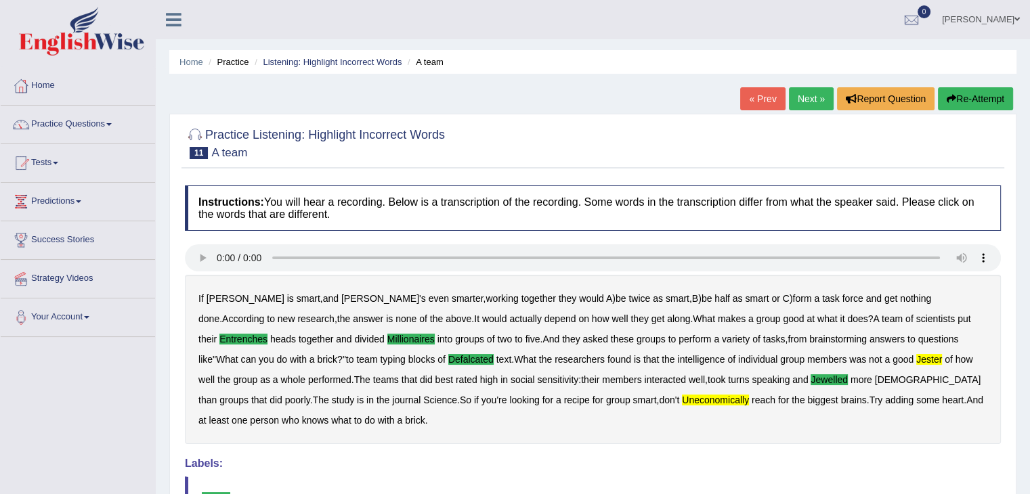
click at [803, 107] on link "Next »" at bounding box center [811, 98] width 45 height 23
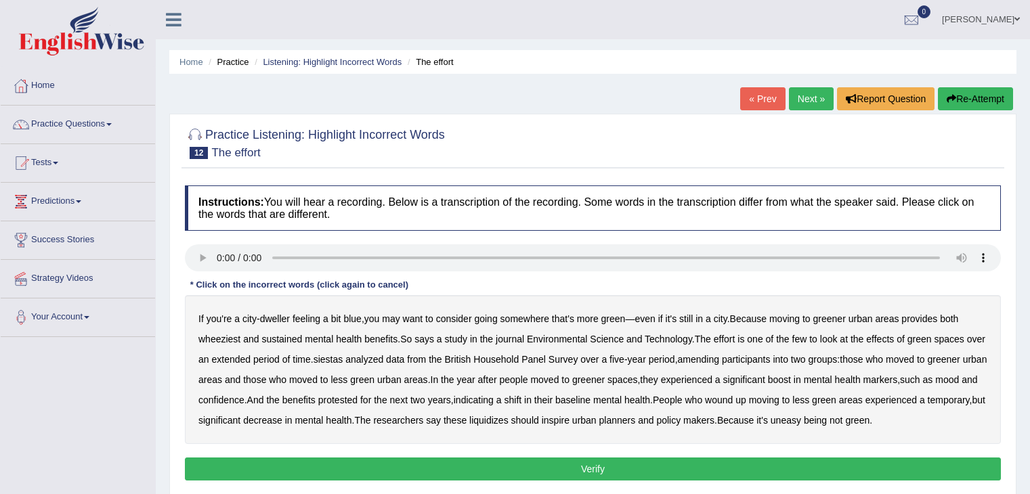
click at [374, 192] on h4 "Instructions: You will hear a recording. Below is a transcription of the record…" at bounding box center [593, 208] width 816 height 45
click at [228, 340] on b "wheeziest" at bounding box center [219, 339] width 42 height 11
click at [343, 358] on b "siestas" at bounding box center [329, 359] width 30 height 11
click at [720, 355] on b "amending" at bounding box center [699, 359] width 42 height 11
click at [509, 421] on b "liquidizes" at bounding box center [488, 420] width 39 height 11
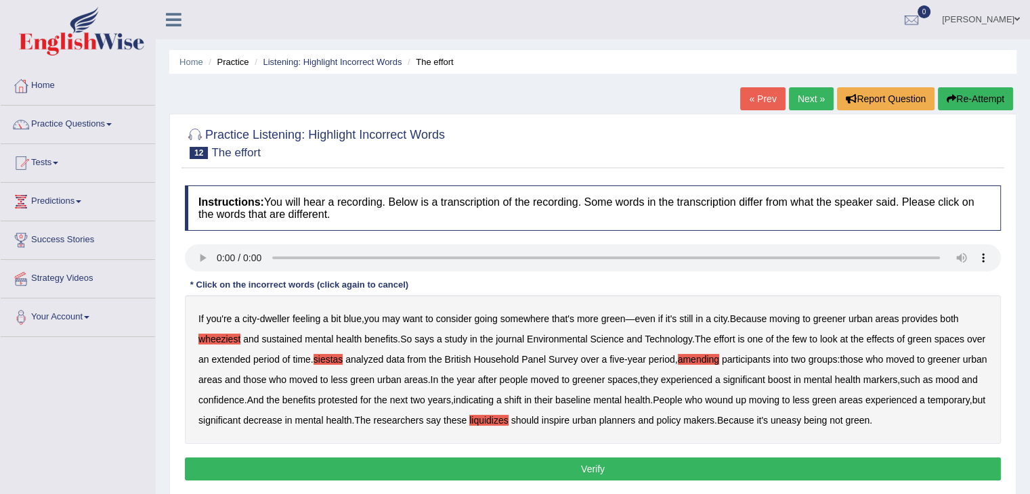
click at [590, 481] on button "Verify" at bounding box center [593, 469] width 816 height 23
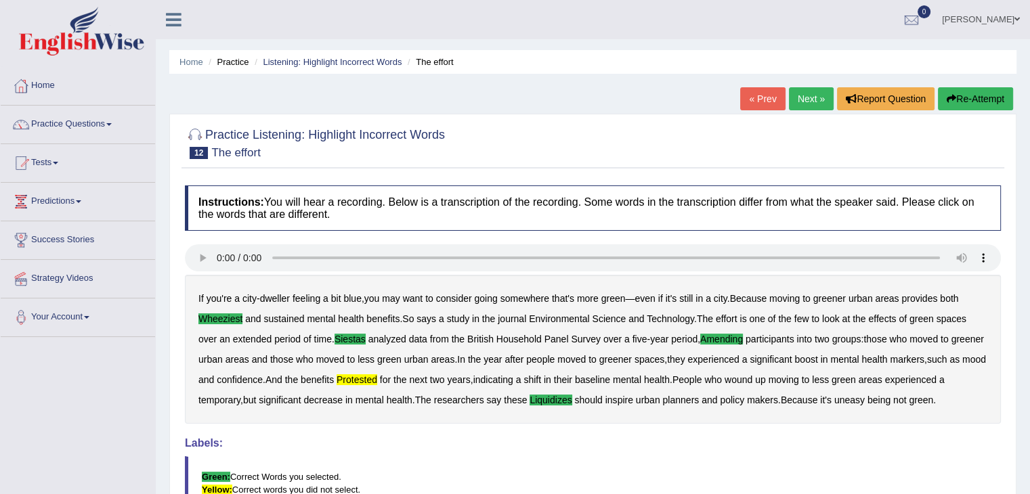
click at [809, 92] on link "Next »" at bounding box center [811, 98] width 45 height 23
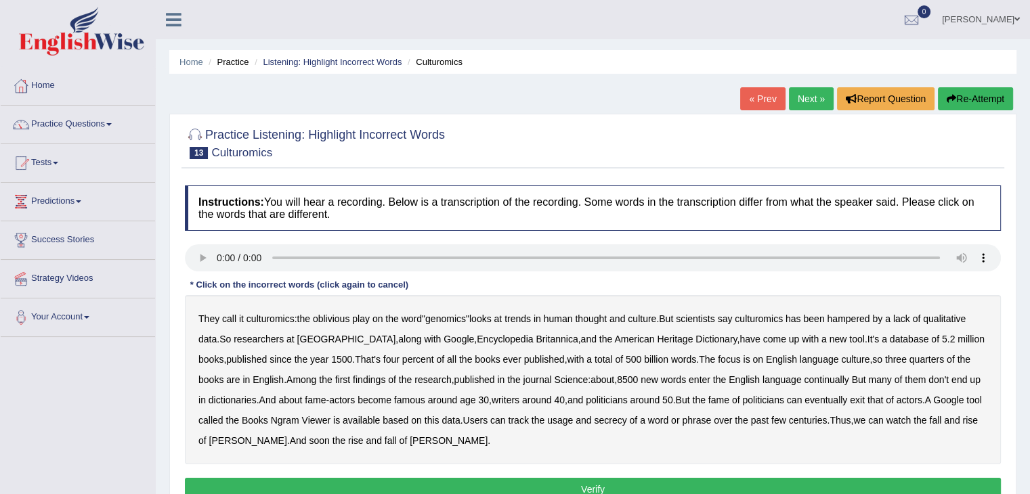
click at [809, 376] on b "continually" at bounding box center [826, 379] width 45 height 11
click at [658, 415] on b "word" at bounding box center [658, 420] width 20 height 11
click at [621, 421] on b "secrecy" at bounding box center [610, 420] width 33 height 11
click at [656, 421] on b "word" at bounding box center [658, 420] width 20 height 11
click at [449, 482] on button "Verify" at bounding box center [593, 489] width 816 height 23
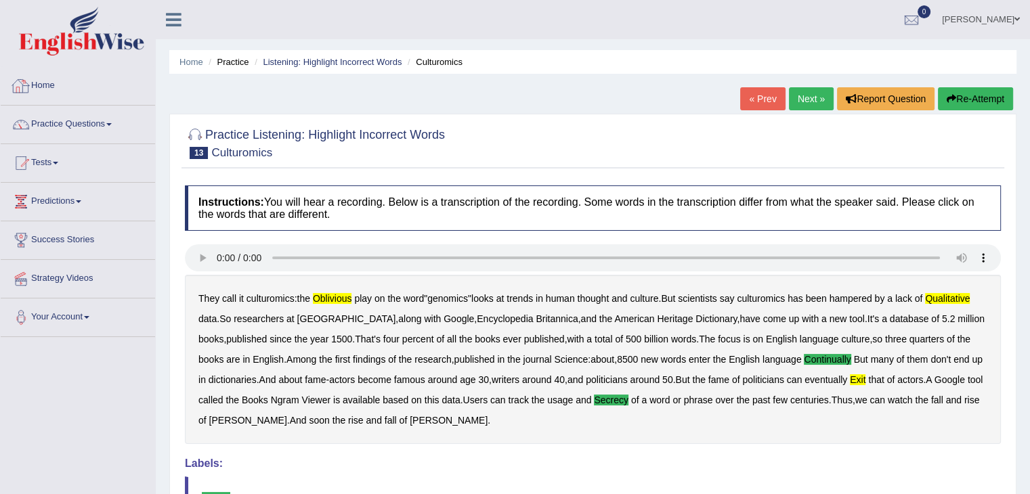
click at [67, 95] on link "Home" at bounding box center [78, 84] width 154 height 34
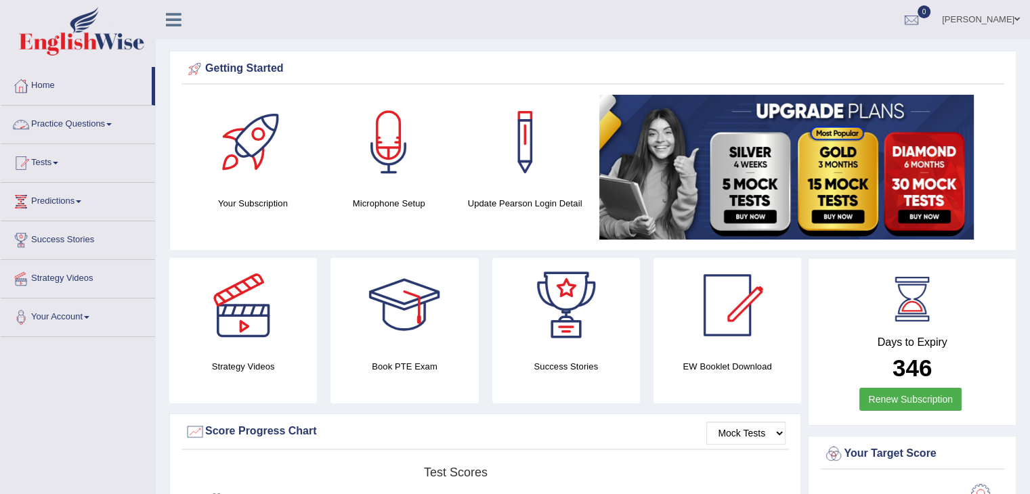
click at [100, 123] on link "Practice Questions" at bounding box center [78, 123] width 154 height 34
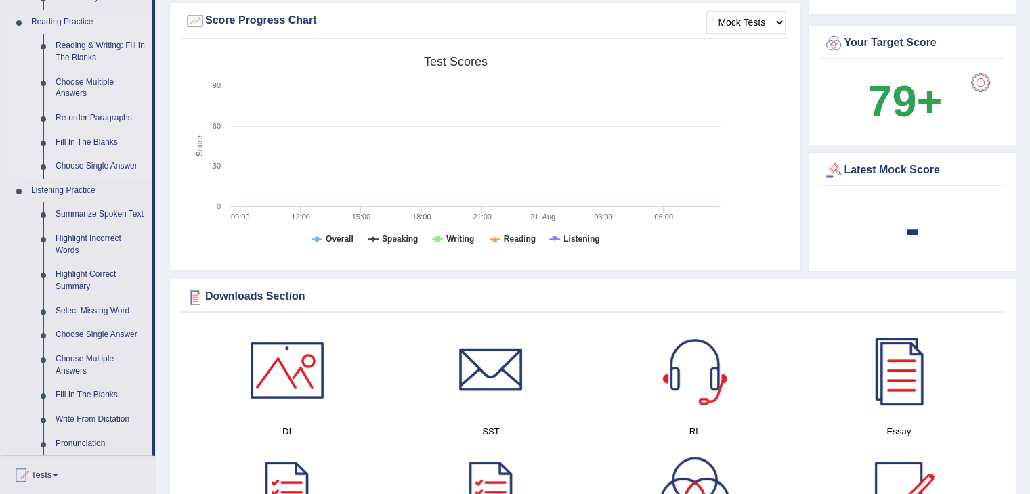
scroll to position [413, 0]
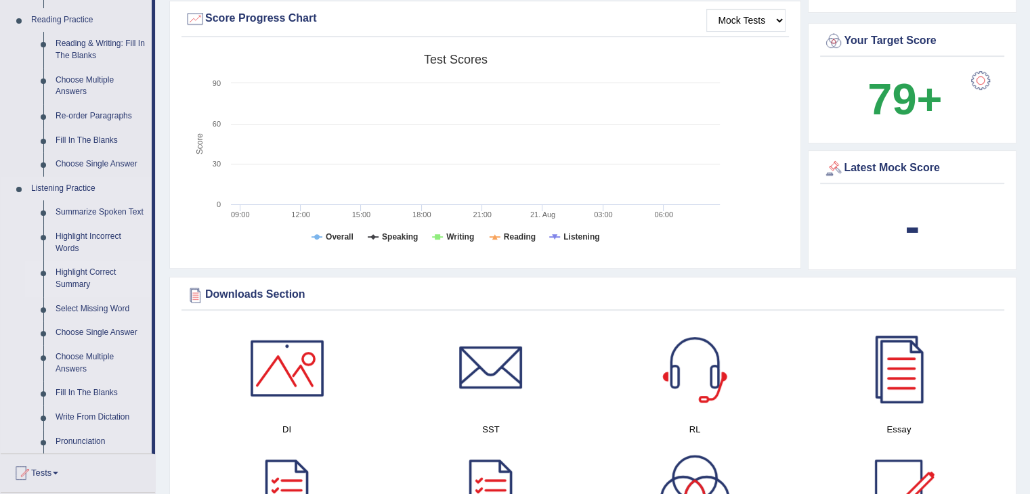
click at [85, 277] on link "Highlight Correct Summary" at bounding box center [100, 279] width 102 height 36
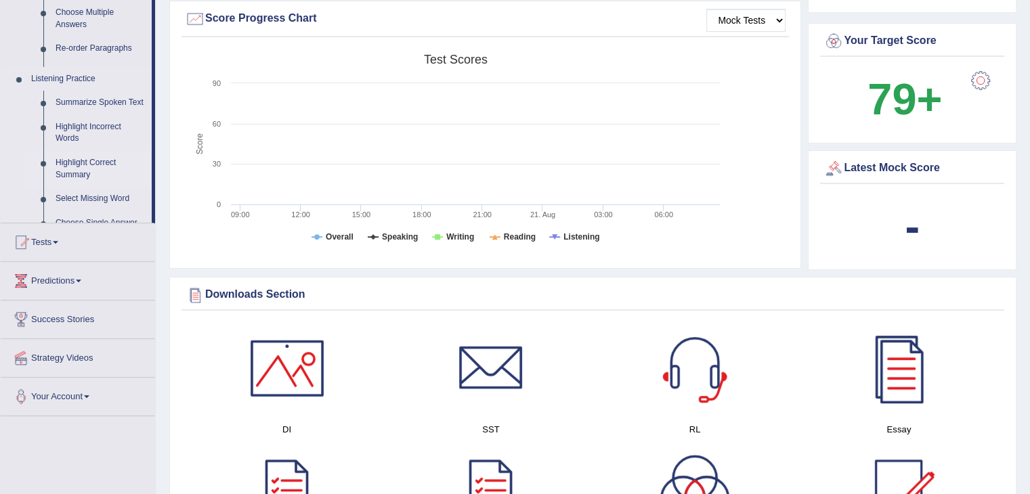
scroll to position [352, 0]
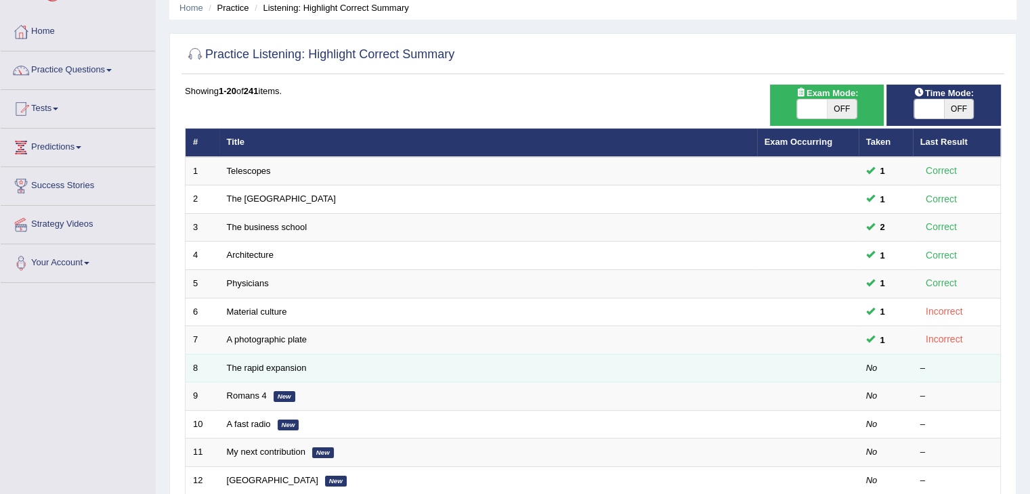
scroll to position [65, 0]
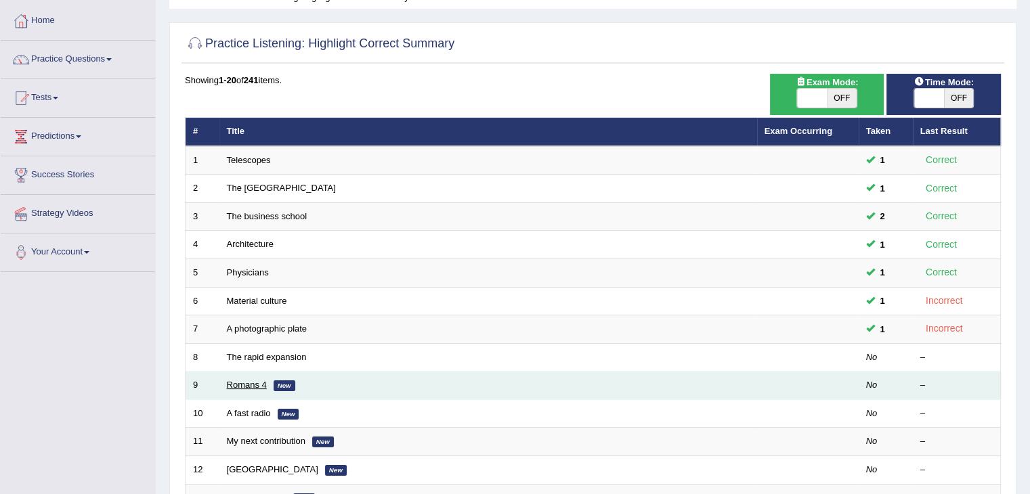
click at [247, 380] on link "Romans 4" at bounding box center [247, 385] width 40 height 10
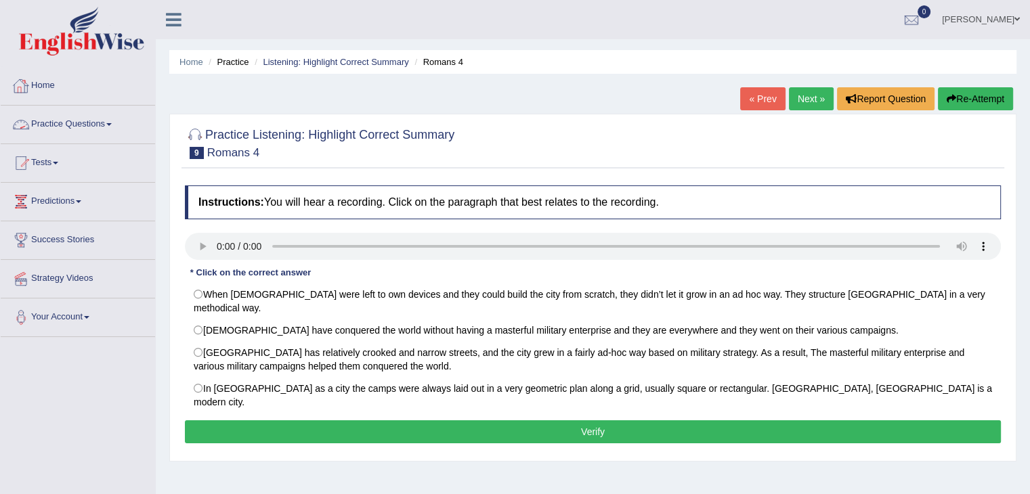
click at [64, 121] on link "Practice Questions" at bounding box center [78, 123] width 154 height 34
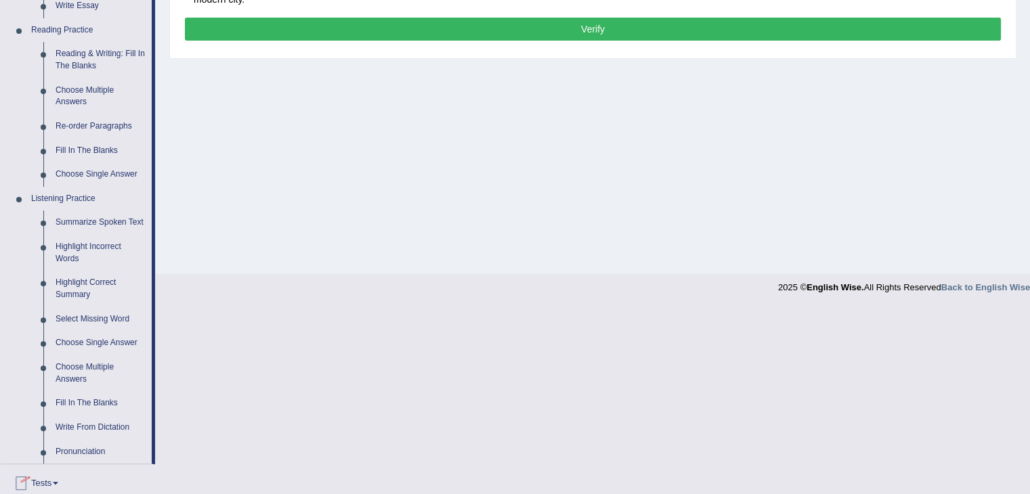
scroll to position [404, 0]
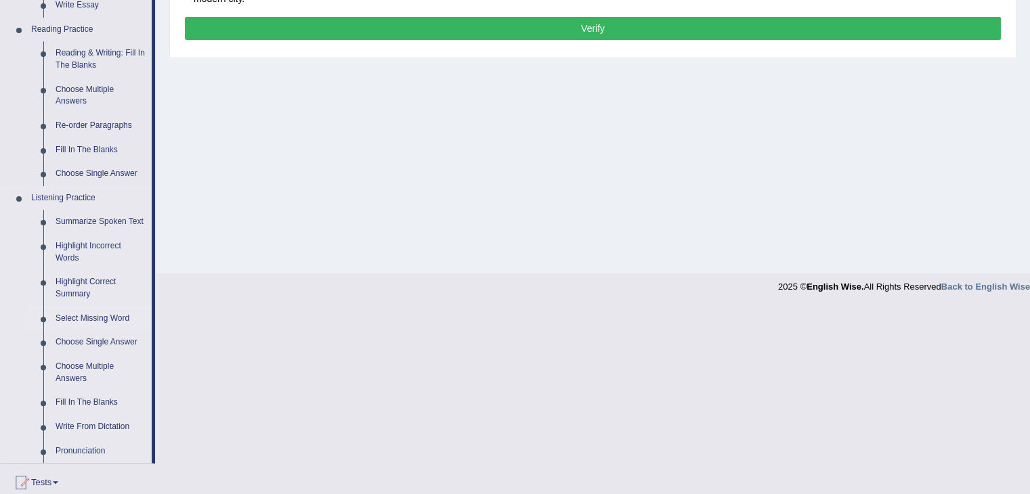
click at [83, 320] on link "Select Missing Word" at bounding box center [100, 319] width 102 height 24
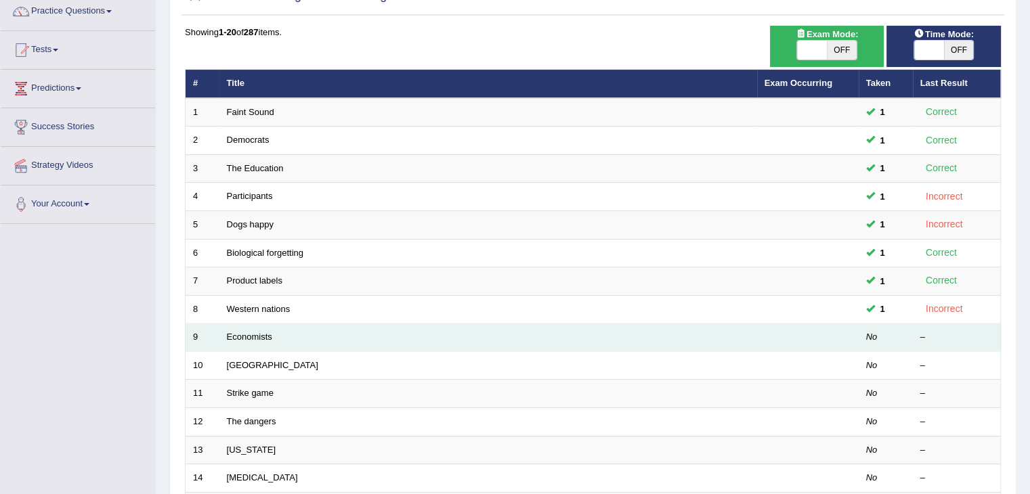
scroll to position [112, 0]
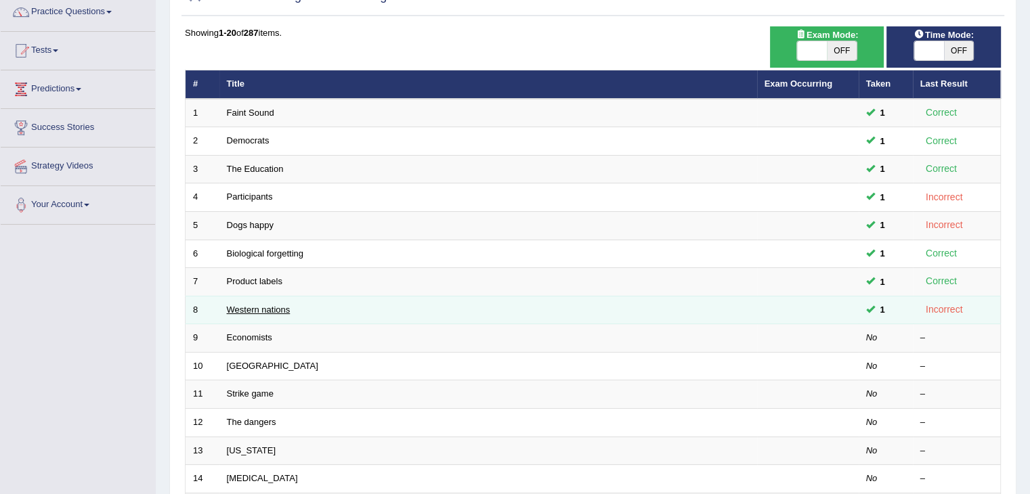
click at [276, 305] on link "Western nations" at bounding box center [259, 310] width 64 height 10
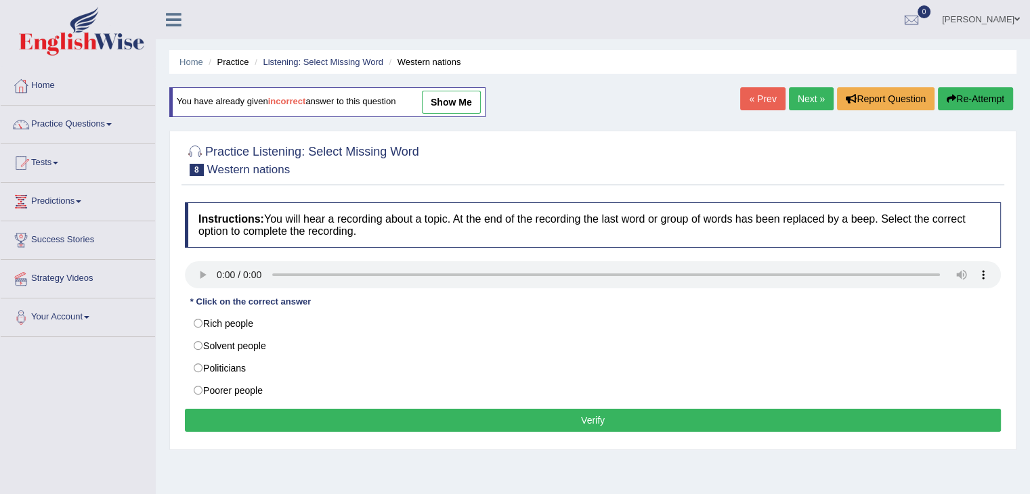
click at [450, 91] on link "show me" at bounding box center [451, 102] width 59 height 23
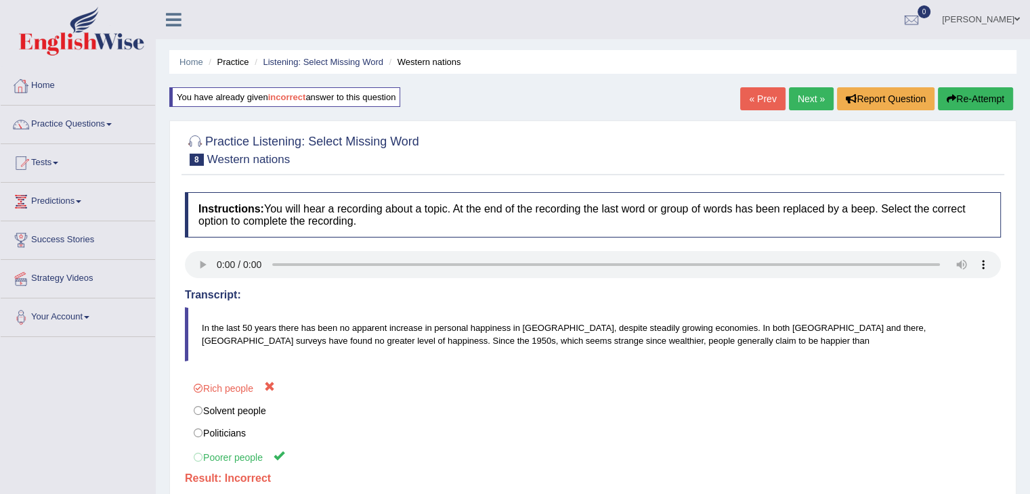
click at [57, 81] on link "Home" at bounding box center [78, 84] width 154 height 34
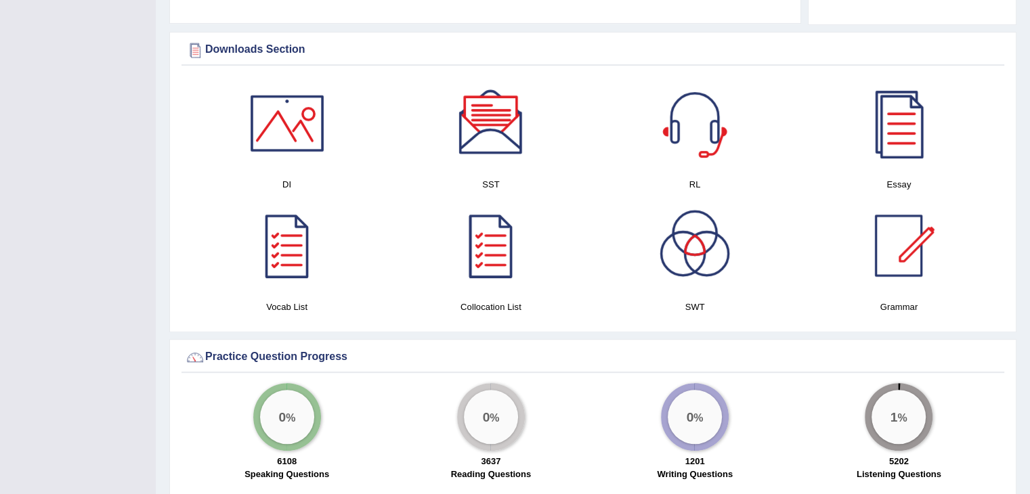
scroll to position [704, 0]
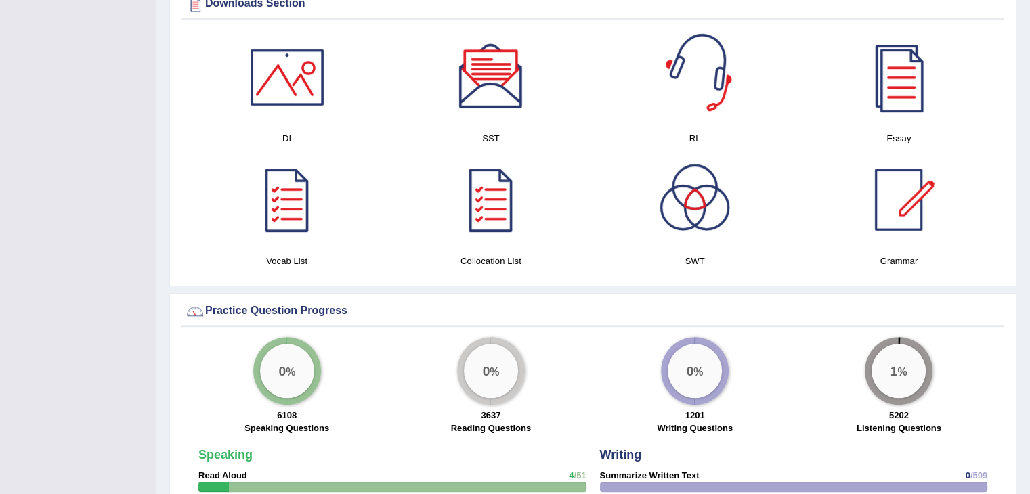
click at [681, 96] on div at bounding box center [694, 77] width 95 height 95
click at [483, 90] on div at bounding box center [491, 77] width 95 height 95
click at [320, 82] on div at bounding box center [287, 77] width 95 height 95
click at [306, 228] on div at bounding box center [287, 199] width 95 height 95
click at [486, 221] on div at bounding box center [491, 199] width 95 height 95
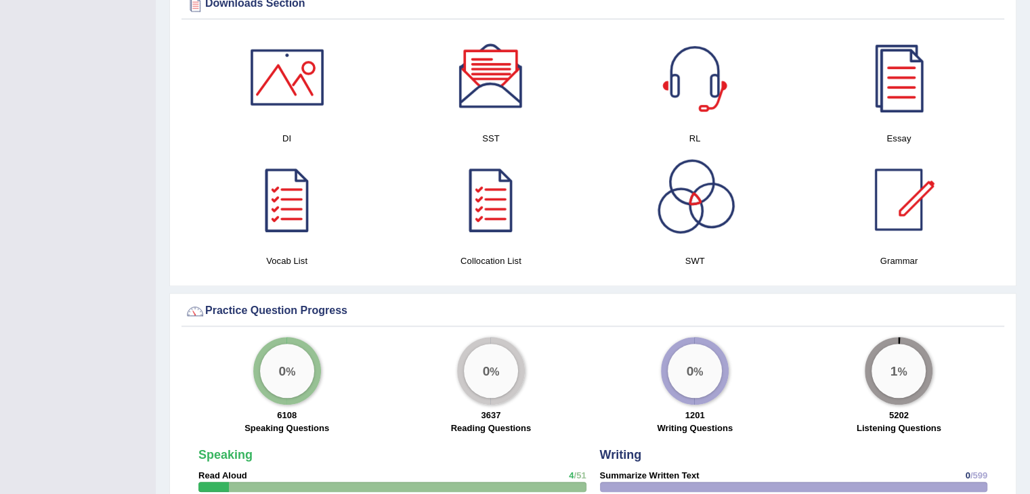
click at [723, 212] on div at bounding box center [694, 199] width 95 height 95
click at [696, 229] on div at bounding box center [694, 199] width 95 height 95
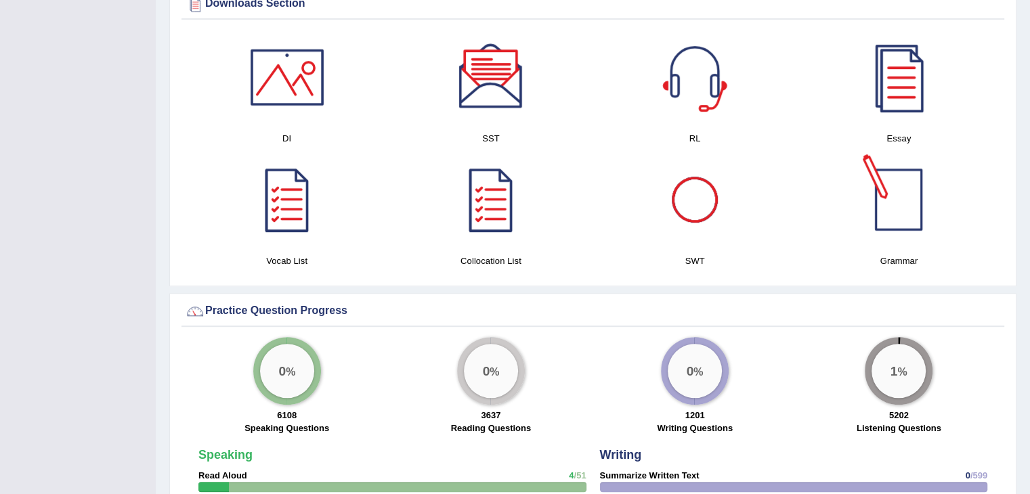
click at [926, 215] on div at bounding box center [898, 199] width 95 height 95
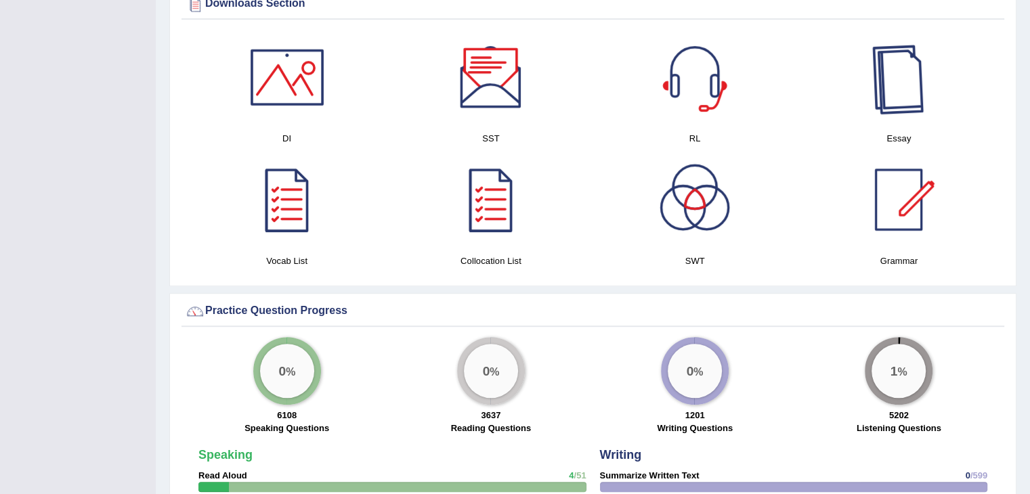
click at [875, 95] on div at bounding box center [898, 77] width 95 height 95
click at [265, 87] on div at bounding box center [287, 77] width 95 height 95
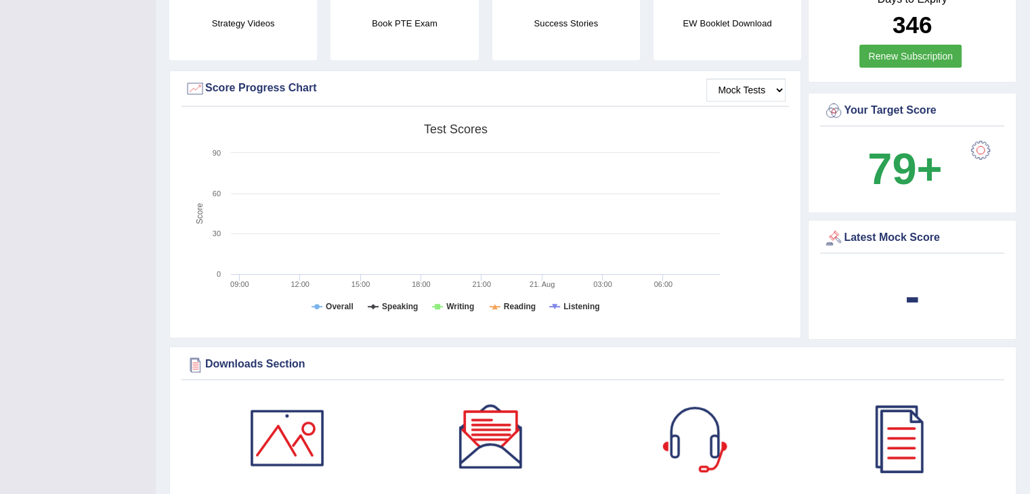
scroll to position [341, 0]
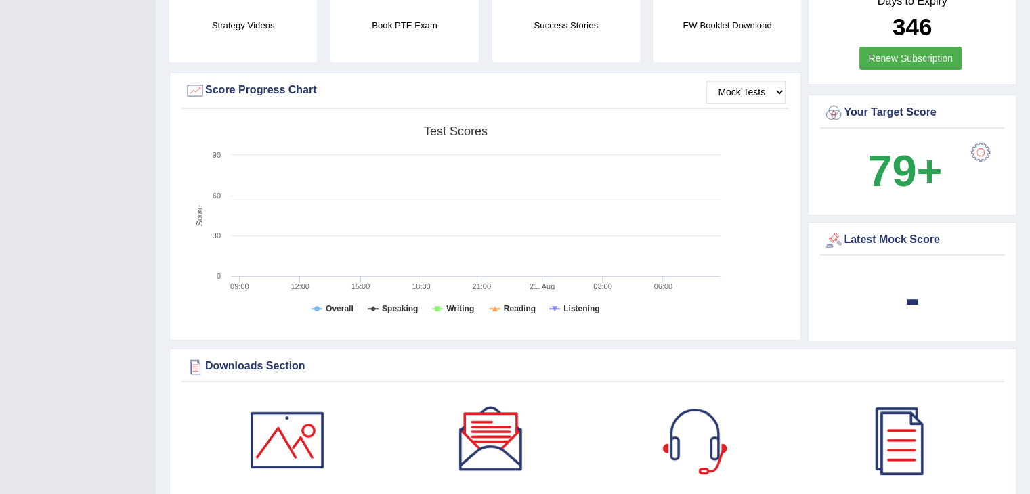
click at [241, 284] on text "09:00" at bounding box center [239, 286] width 19 height 8
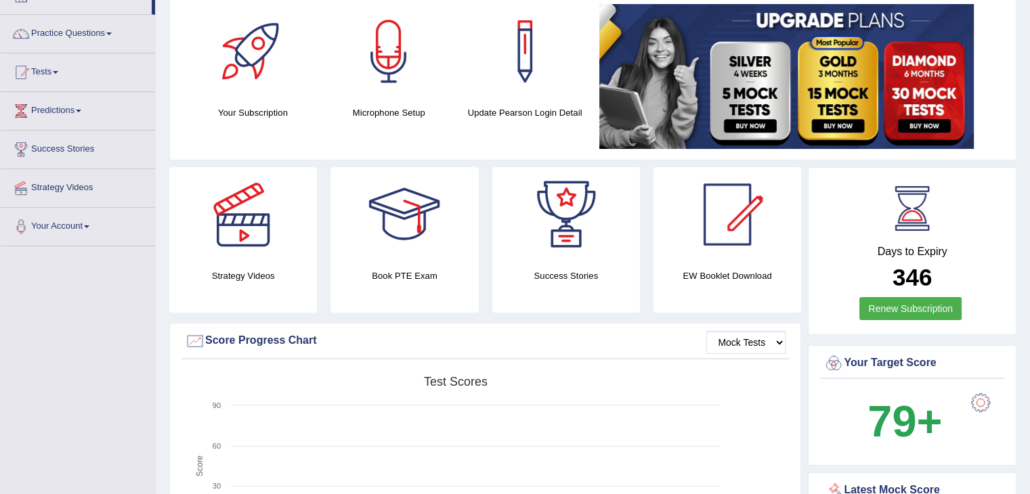
scroll to position [92, 0]
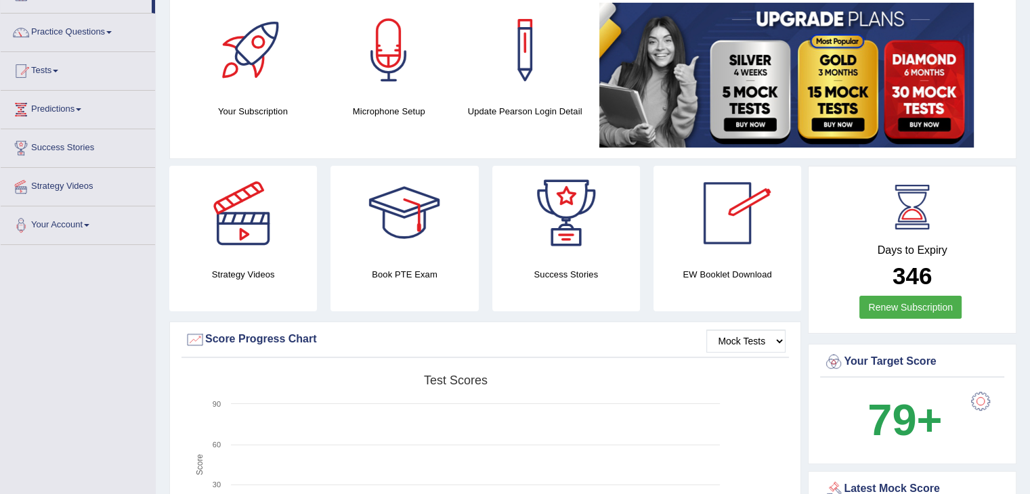
click at [714, 239] on div at bounding box center [727, 213] width 95 height 95
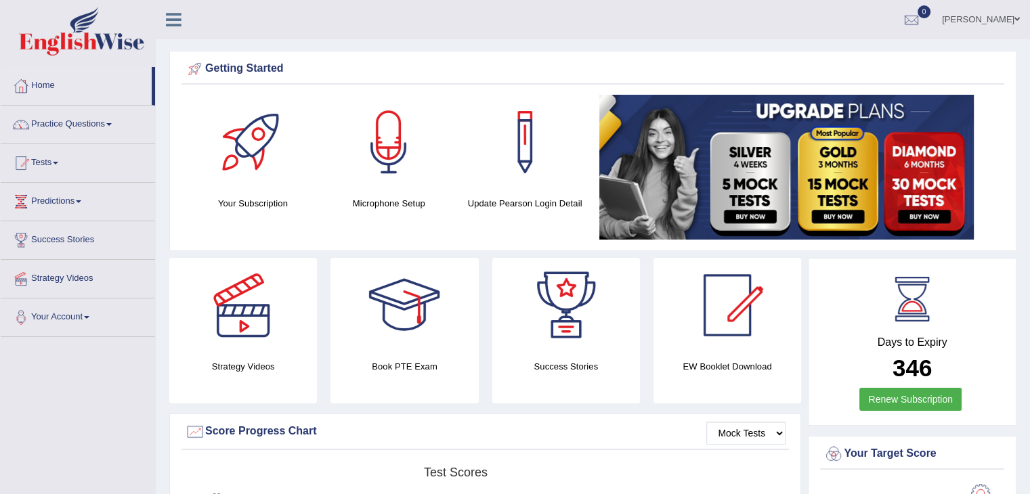
click at [247, 146] on div at bounding box center [252, 142] width 95 height 95
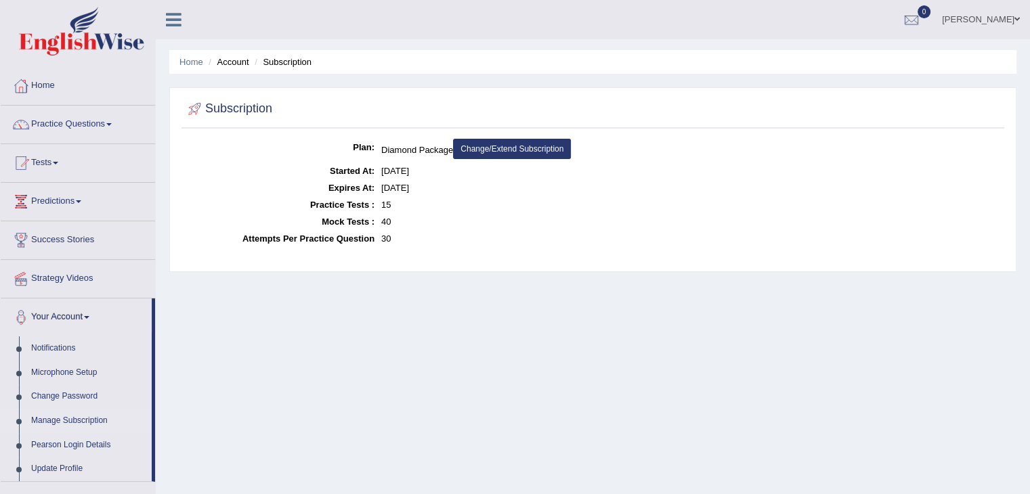
click at [52, 89] on link "Home" at bounding box center [78, 84] width 154 height 34
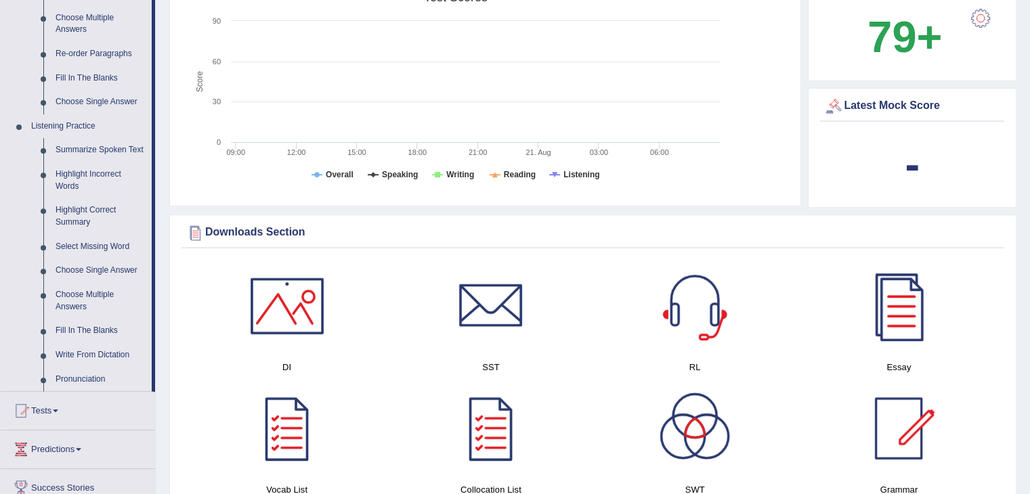
scroll to position [476, 0]
click at [90, 379] on link "Pronunciation" at bounding box center [100, 379] width 102 height 24
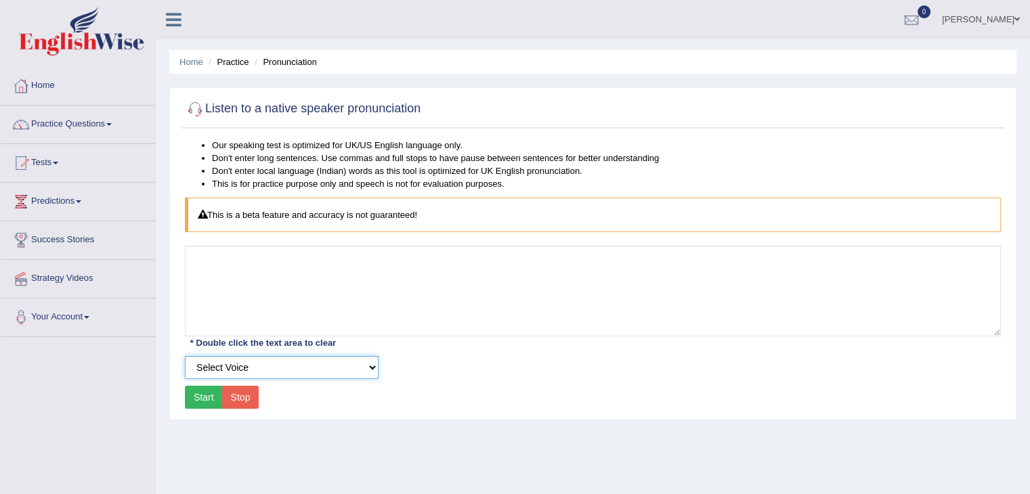
click at [278, 368] on select "Select Voice UK English [DEMOGRAPHIC_DATA] UK English [DEMOGRAPHIC_DATA]" at bounding box center [282, 367] width 194 height 23
select select "6"
click at [185, 356] on select "Select Voice UK English Female UK English Male" at bounding box center [282, 367] width 194 height 23
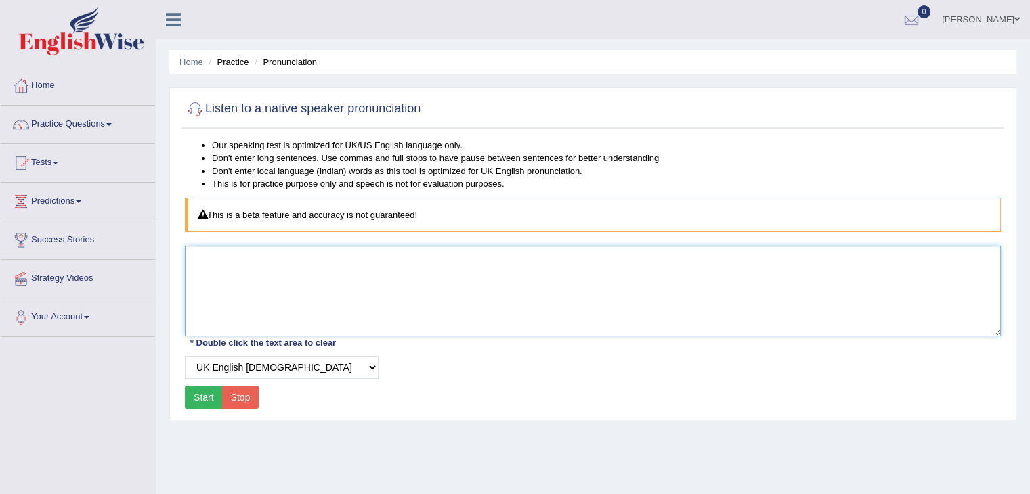
click at [299, 293] on textarea at bounding box center [593, 291] width 816 height 91
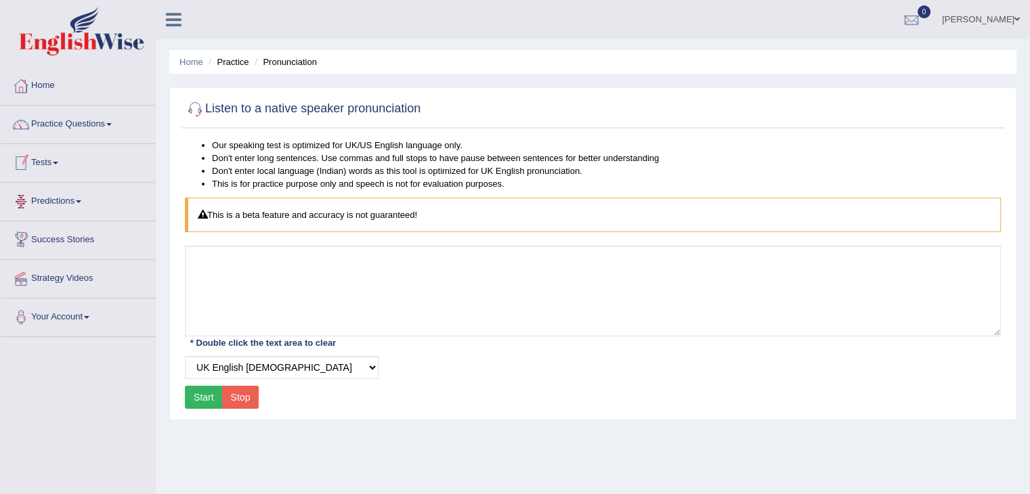
click at [54, 120] on link "Practice Questions" at bounding box center [78, 123] width 154 height 34
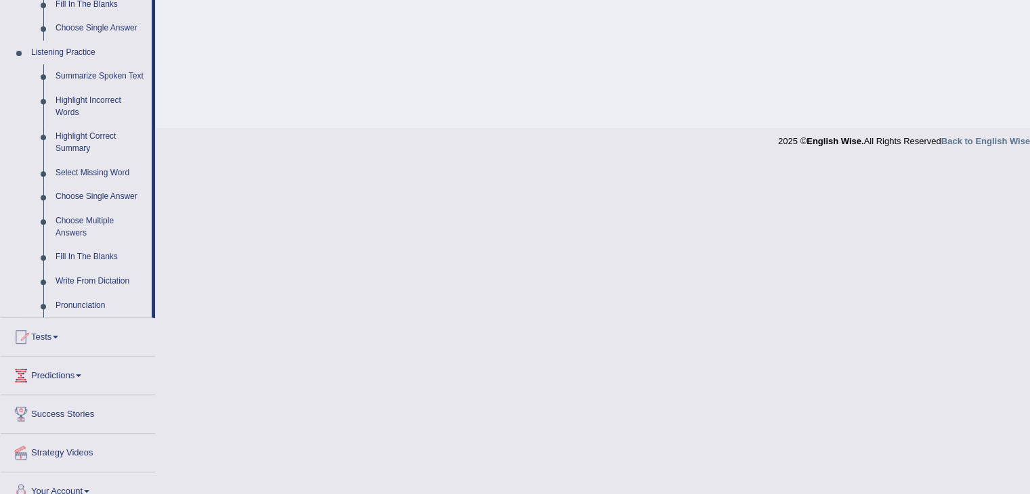
scroll to position [566, 0]
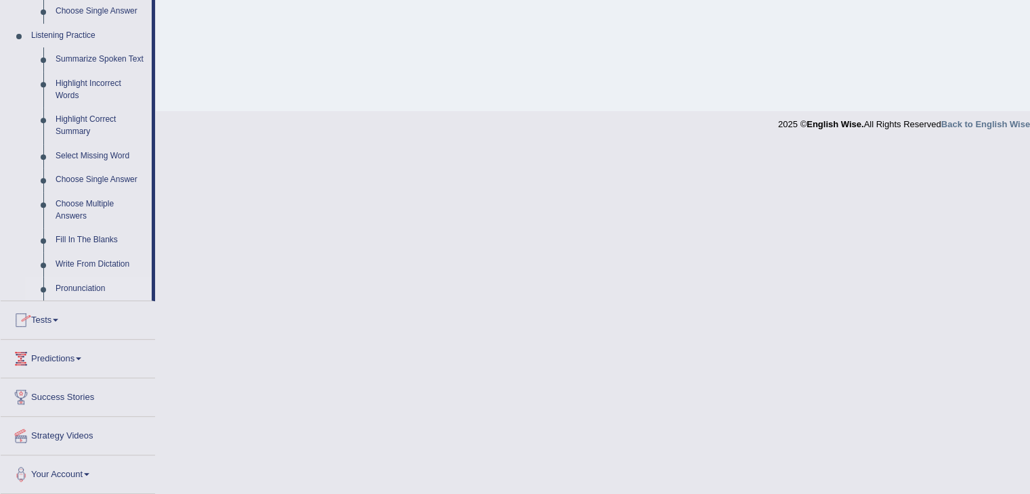
click at [53, 324] on link "Tests" at bounding box center [78, 318] width 154 height 34
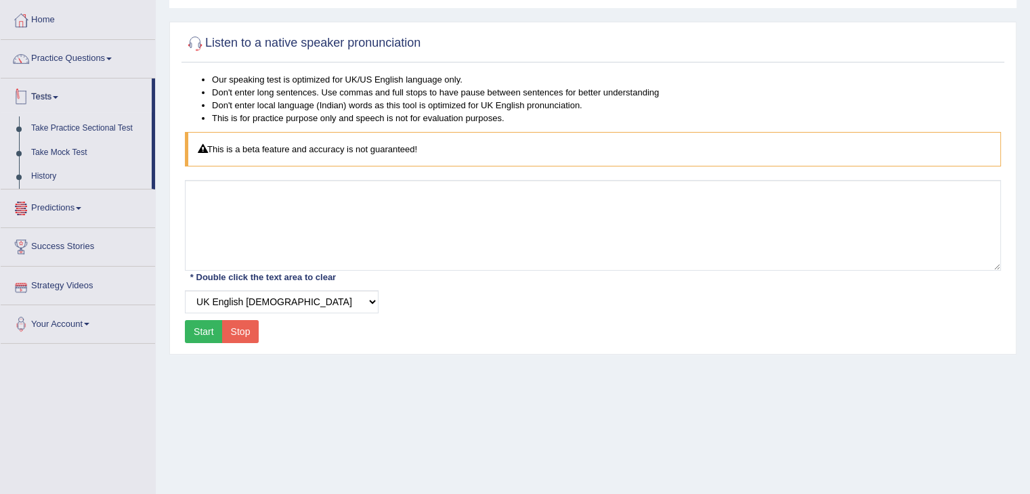
scroll to position [65, 0]
click at [78, 128] on link "Take Practice Sectional Test" at bounding box center [88, 129] width 127 height 24
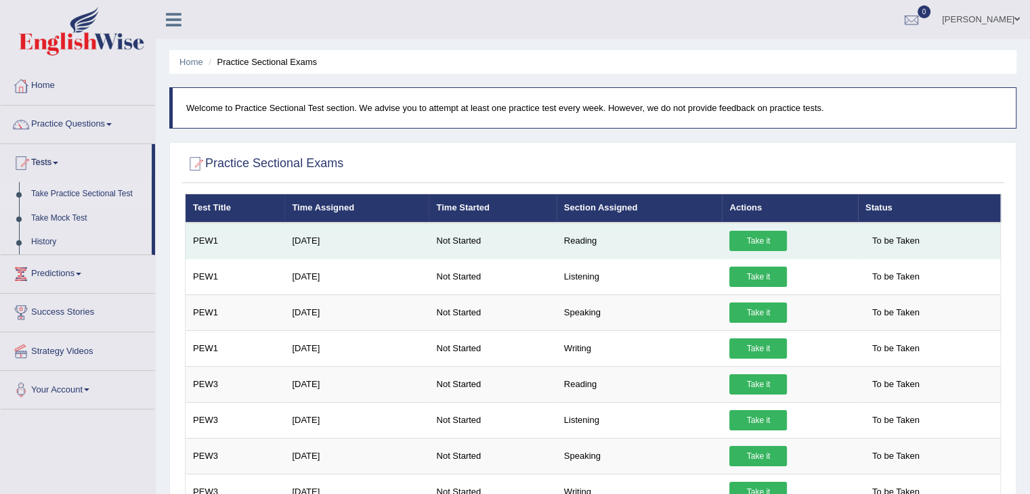
click at [755, 242] on link "Take it" at bounding box center [758, 241] width 58 height 20
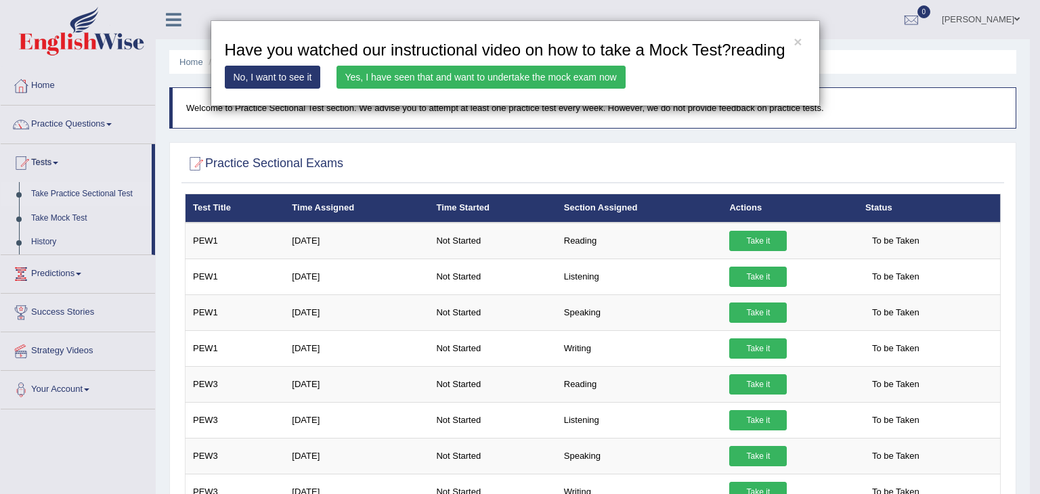
click at [365, 79] on link "Yes, I have seen that and want to undertake the mock exam now" at bounding box center [481, 77] width 289 height 23
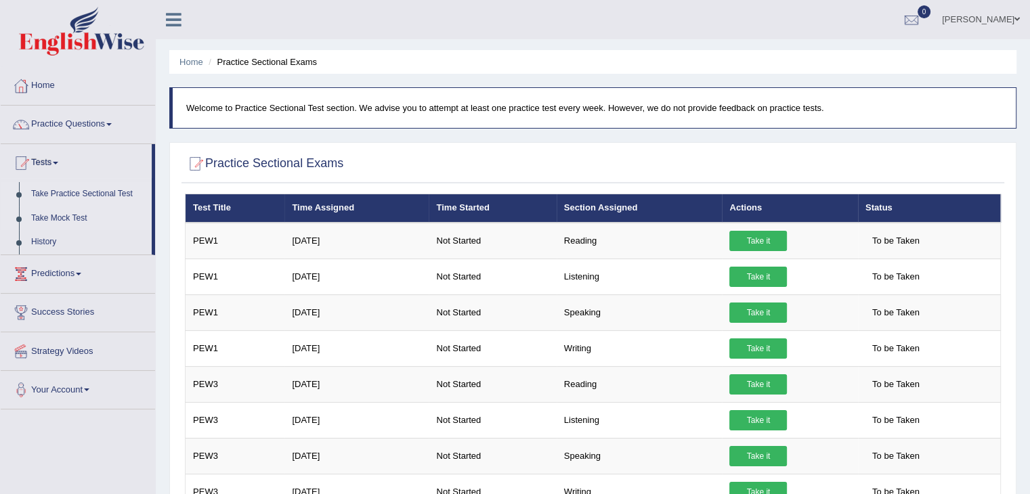
click at [61, 221] on link "Take Mock Test" at bounding box center [88, 219] width 127 height 24
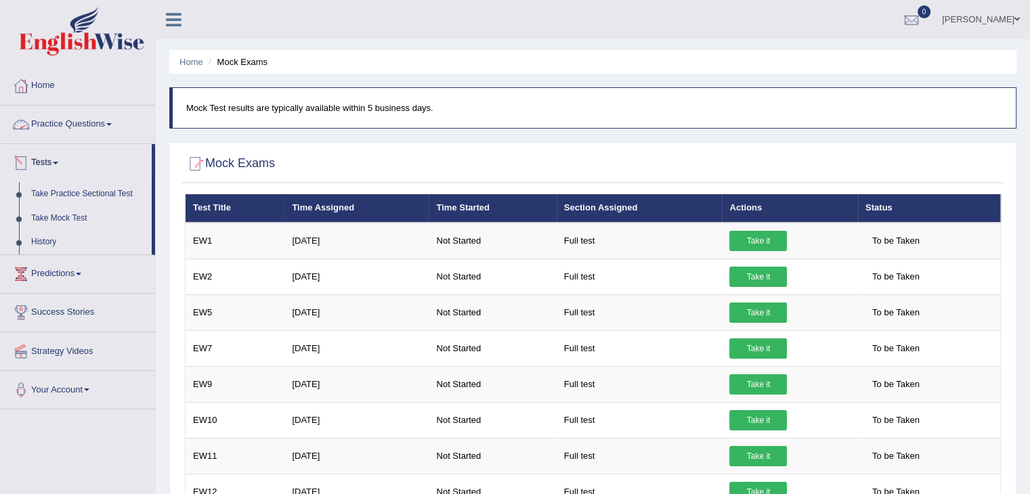
click at [87, 125] on link "Practice Questions" at bounding box center [78, 123] width 154 height 34
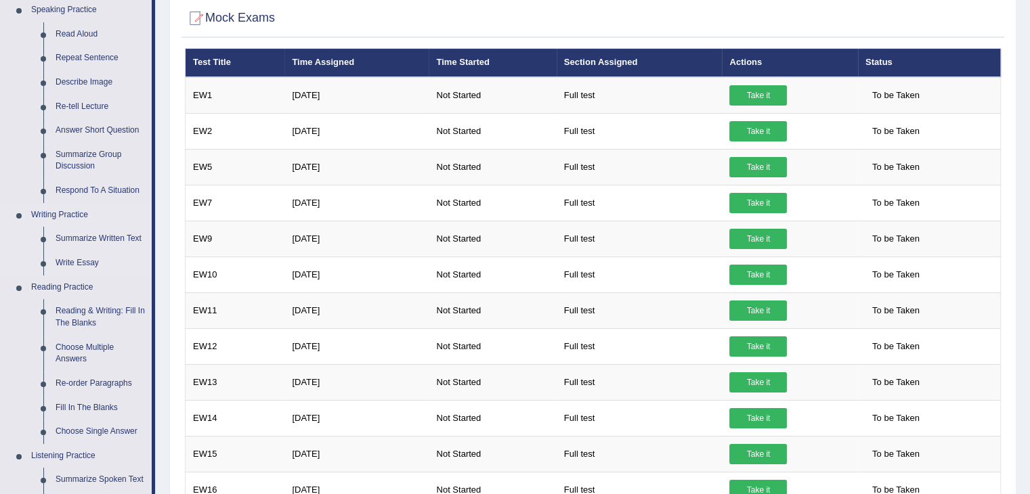
scroll to position [153, 0]
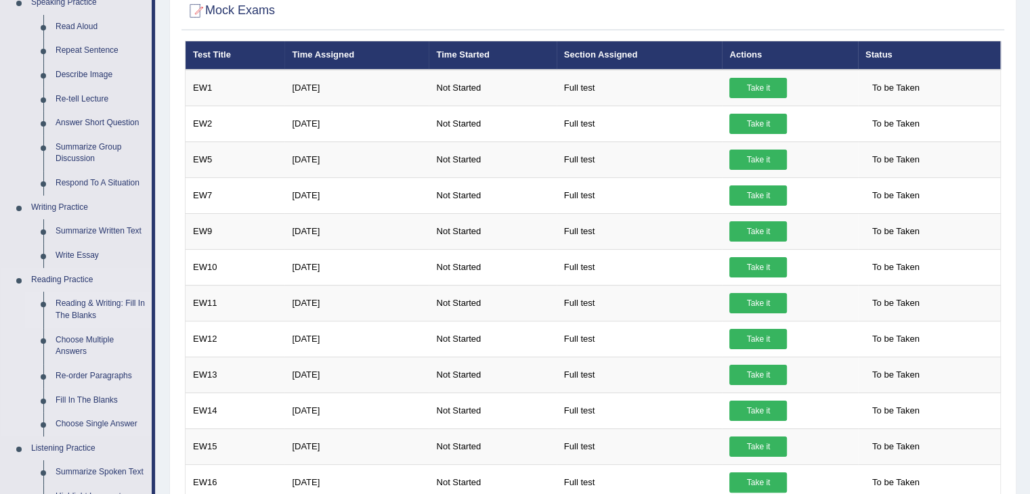
click at [93, 309] on link "Reading & Writing: Fill In The Blanks" at bounding box center [100, 310] width 102 height 36
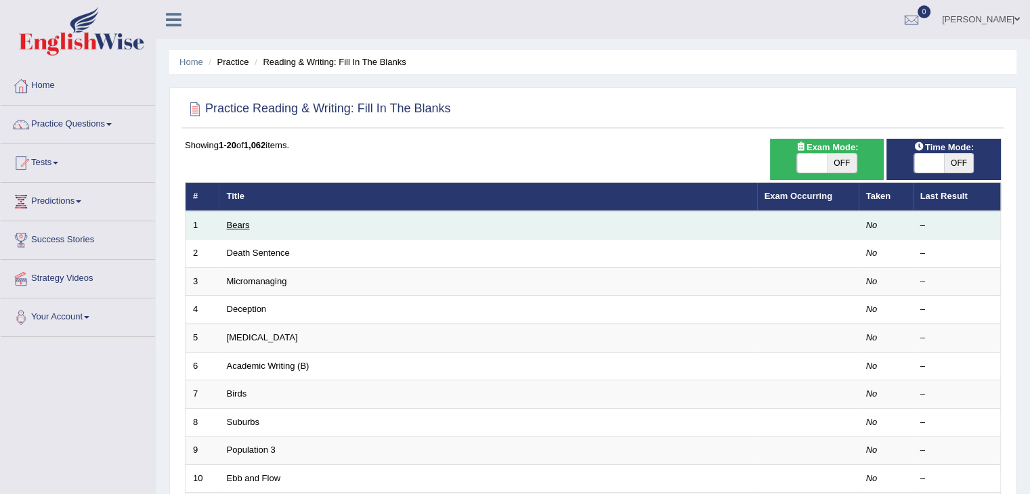
click at [235, 225] on link "Bears" at bounding box center [238, 225] width 23 height 10
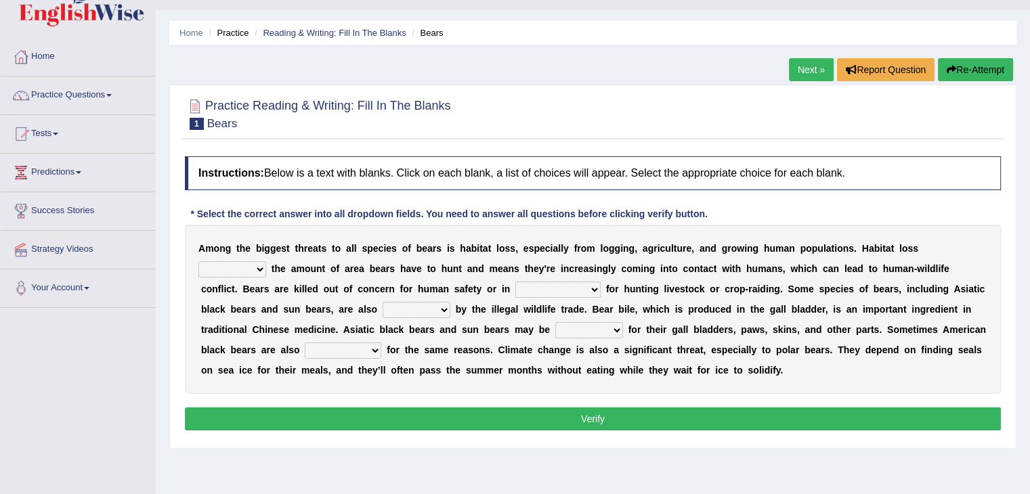
scroll to position [30, 0]
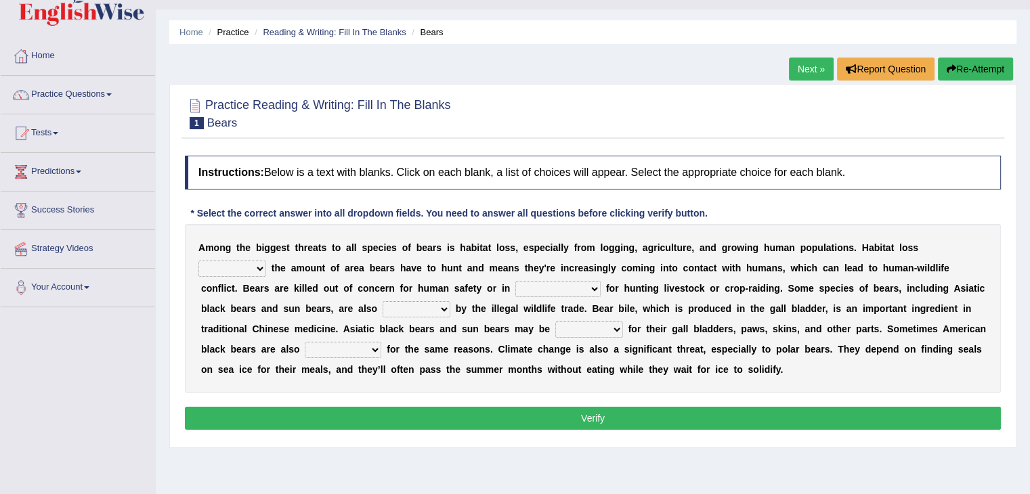
click at [258, 267] on select "increases reduces complies interacts" at bounding box center [232, 269] width 68 height 16
click at [439, 276] on div "A m o n g t h e b i g g e s t t h r e a t s t o a l l s p e c i e s o f b e a r…" at bounding box center [593, 308] width 816 height 169
click at [597, 283] on select "coalition retaliation appreciation disinformation" at bounding box center [557, 289] width 85 height 16
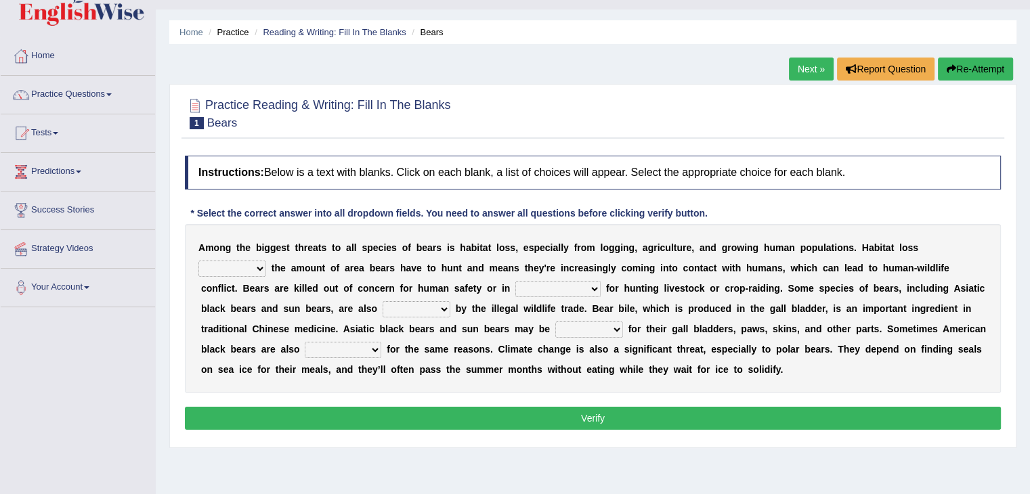
click at [597, 283] on select "coalition retaliation appreciation disinformation" at bounding box center [557, 289] width 85 height 16
click at [259, 266] on select "increases reduces complies interacts" at bounding box center [232, 269] width 68 height 16
select select "reduces"
click at [198, 261] on select "increases reduces complies interacts" at bounding box center [232, 269] width 68 height 16
click at [599, 291] on select "coalition retaliation appreciation disinformation" at bounding box center [557, 289] width 85 height 16
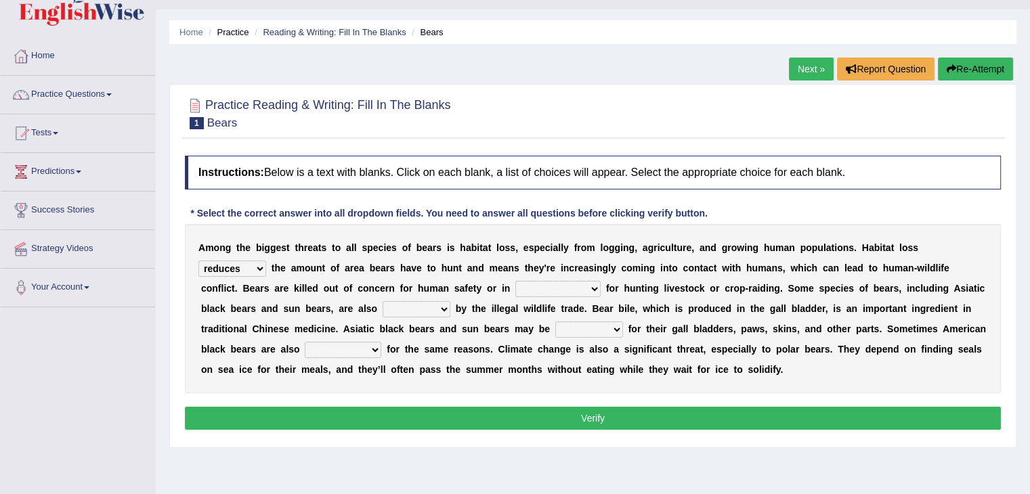
select select "retaliation"
click at [515, 281] on select "coalition retaliation appreciation disinformation" at bounding box center [557, 289] width 85 height 16
click at [429, 312] on select "protected prohibited fattened threatened" at bounding box center [417, 309] width 68 height 16
select select "protected"
click at [383, 301] on select "protected prohibited fattened threatened" at bounding box center [417, 309] width 68 height 16
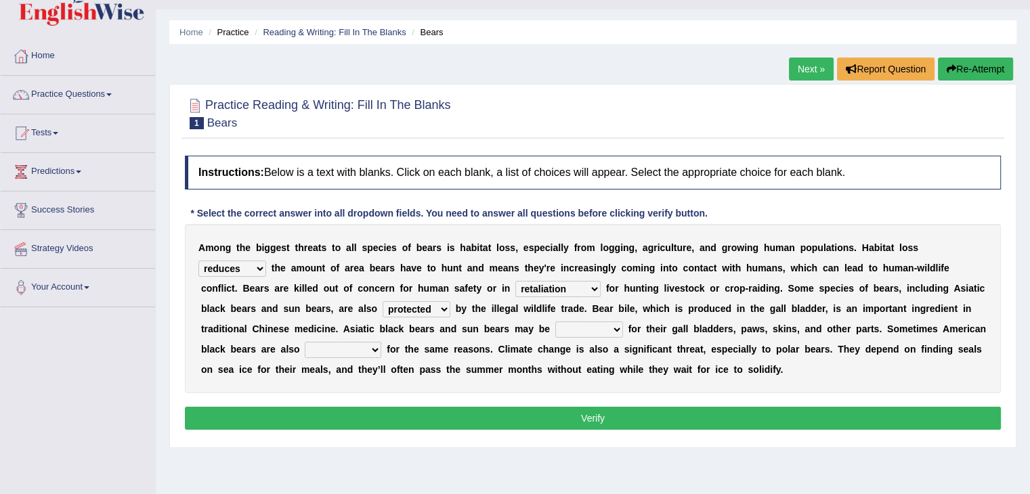
click at [447, 307] on select "protected prohibited fattened threatened" at bounding box center [417, 309] width 68 height 16
click at [612, 331] on select "poached squelched coached blenched" at bounding box center [589, 330] width 68 height 16
select select "coached"
click at [555, 322] on select "poached squelched coached blenched" at bounding box center [589, 330] width 68 height 16
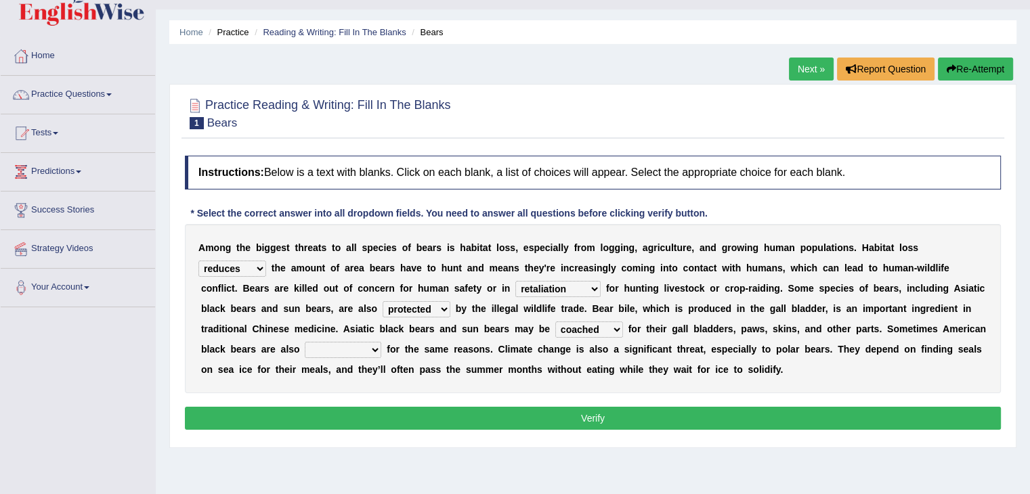
click at [610, 326] on select "poached squelched coached blenched" at bounding box center [589, 330] width 68 height 16
click at [377, 350] on select "begot foreseen encountered targeted" at bounding box center [343, 350] width 77 height 16
select select "targeted"
click at [305, 342] on select "begot foreseen encountered targeted" at bounding box center [343, 350] width 77 height 16
click at [601, 416] on button "Verify" at bounding box center [593, 418] width 816 height 23
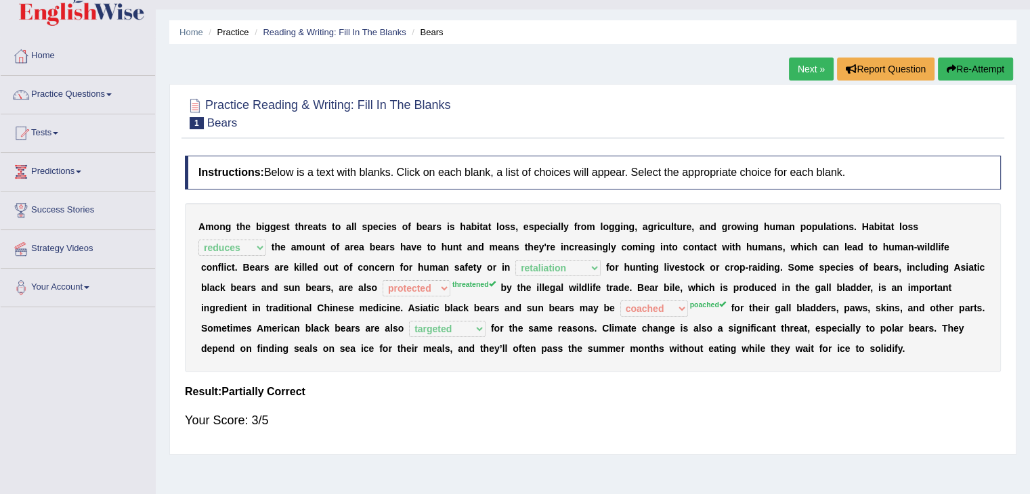
click at [810, 64] on link "Next »" at bounding box center [811, 69] width 45 height 23
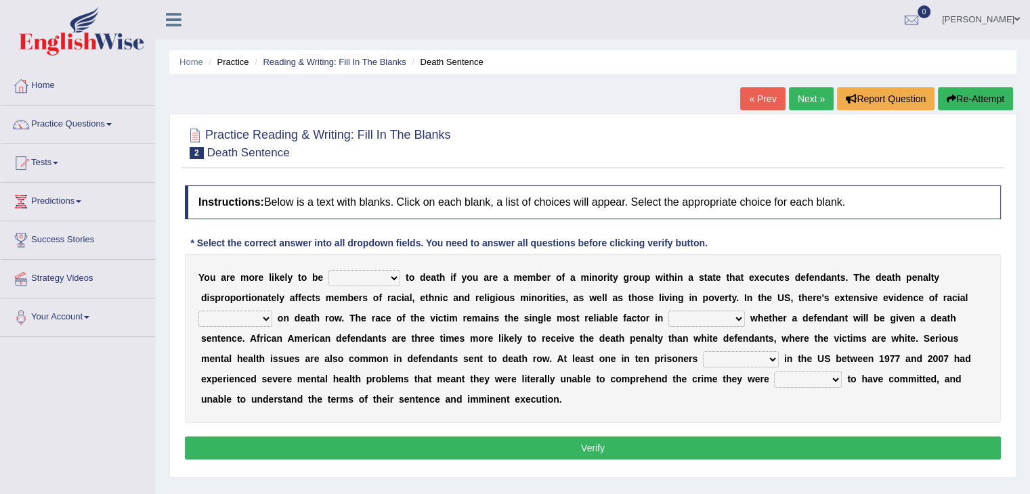
click at [395, 280] on select "penalized blamed complained sentenced" at bounding box center [364, 278] width 72 height 16
click at [478, 131] on div at bounding box center [593, 142] width 816 height 41
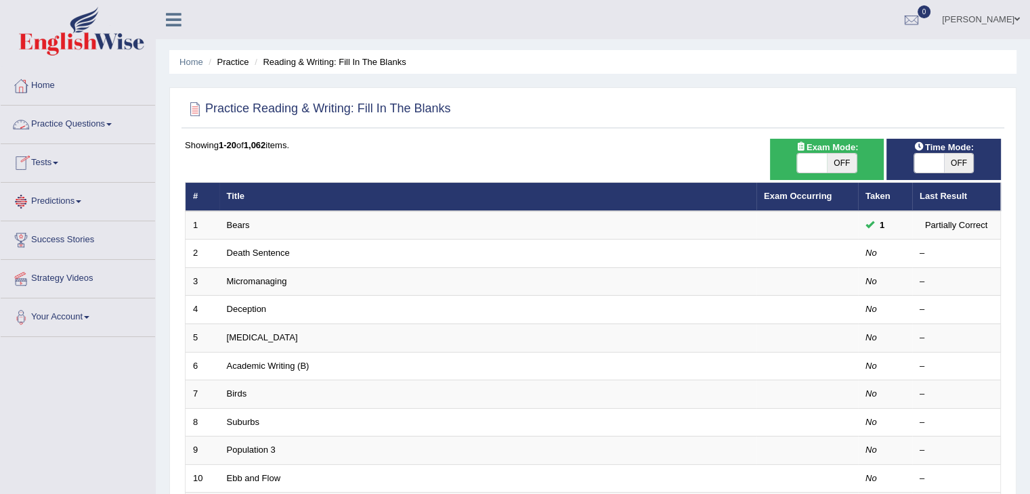
click at [107, 123] on link "Practice Questions" at bounding box center [78, 123] width 154 height 34
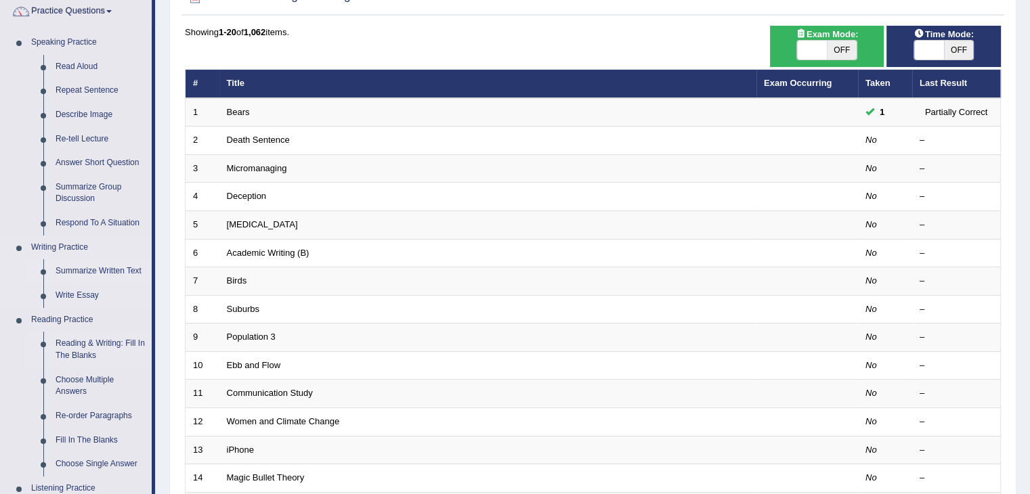
scroll to position [114, 0]
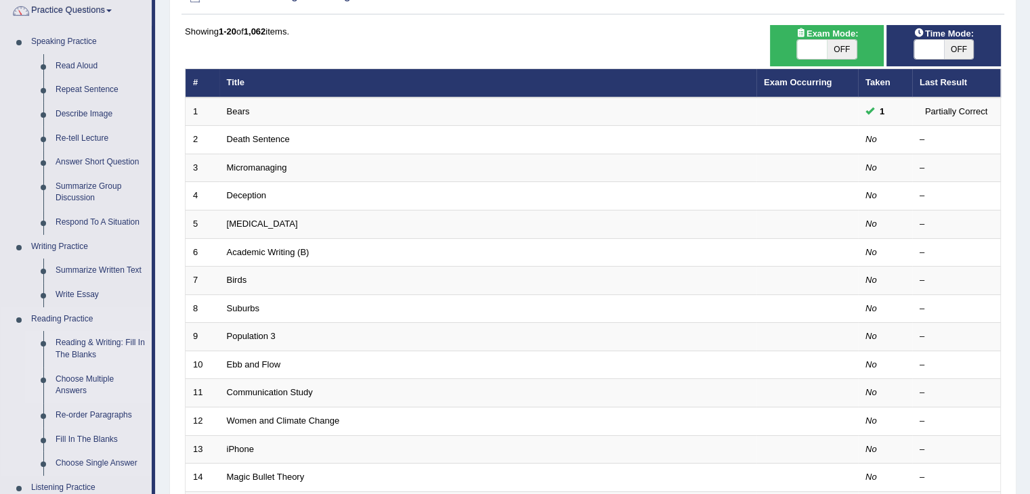
click at [87, 389] on link "Choose Multiple Answers" at bounding box center [100, 386] width 102 height 36
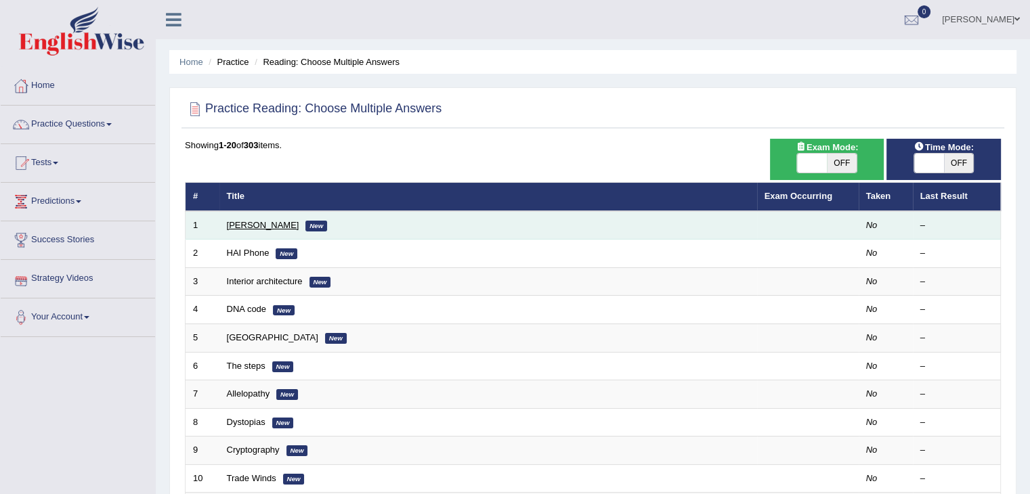
click at [261, 226] on link "[PERSON_NAME]" at bounding box center [263, 225] width 72 height 10
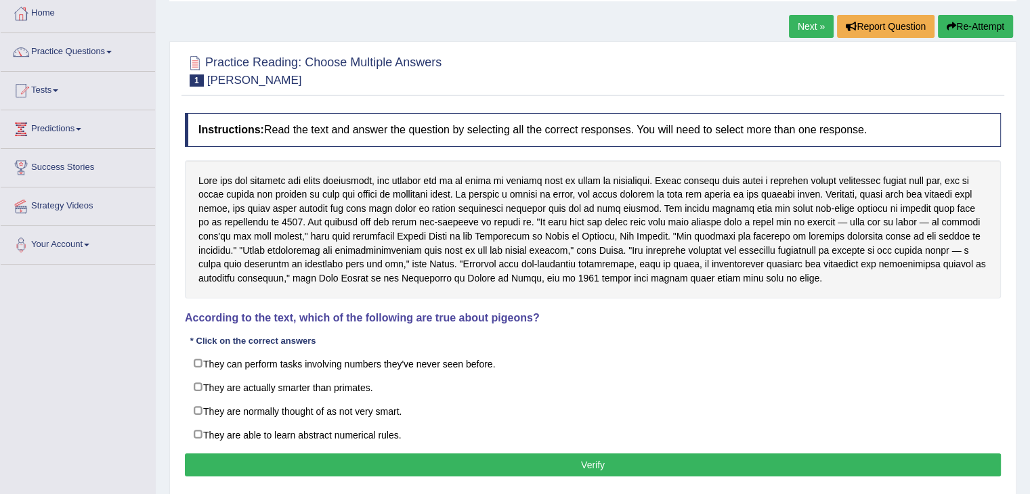
scroll to position [74, 0]
